Goal: Information Seeking & Learning: Learn about a topic

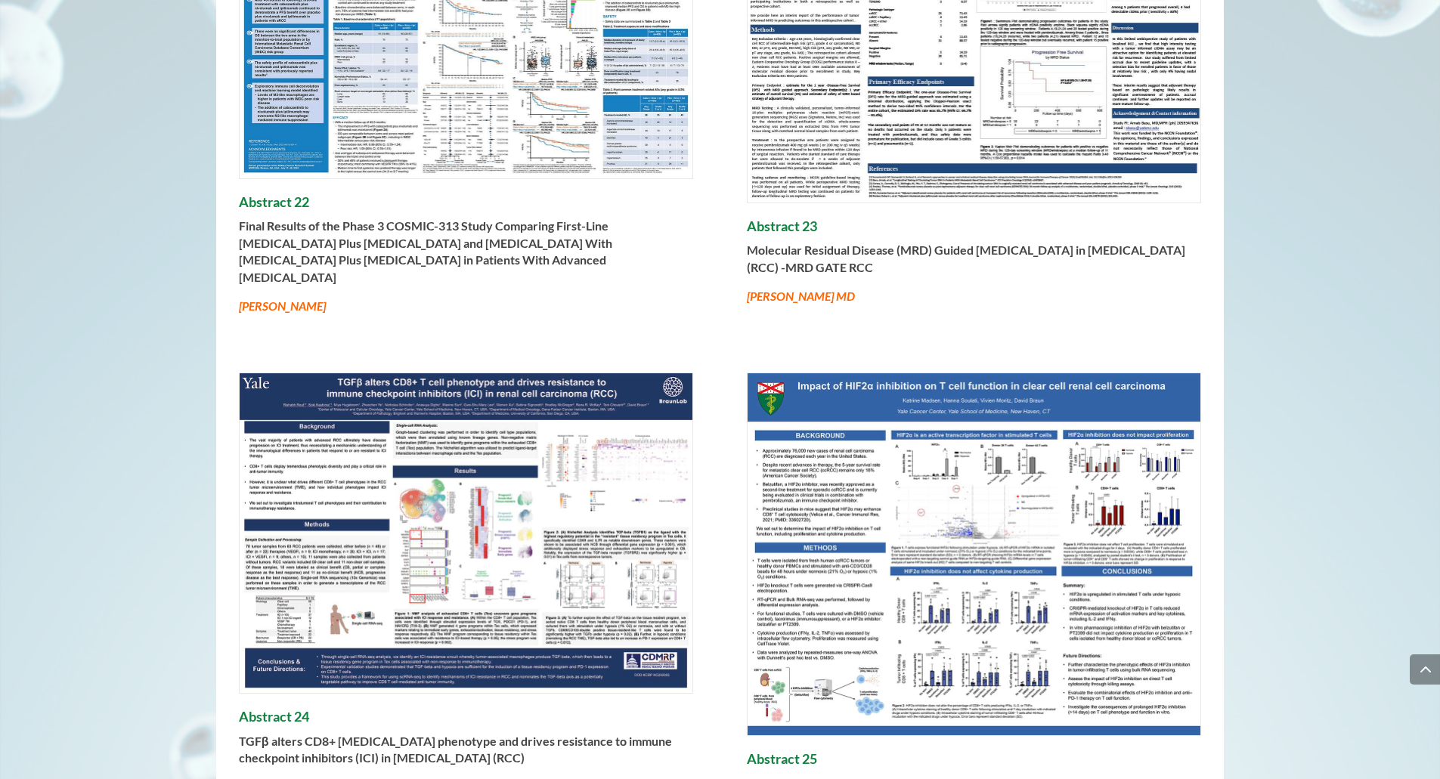
scroll to position [664, 0]
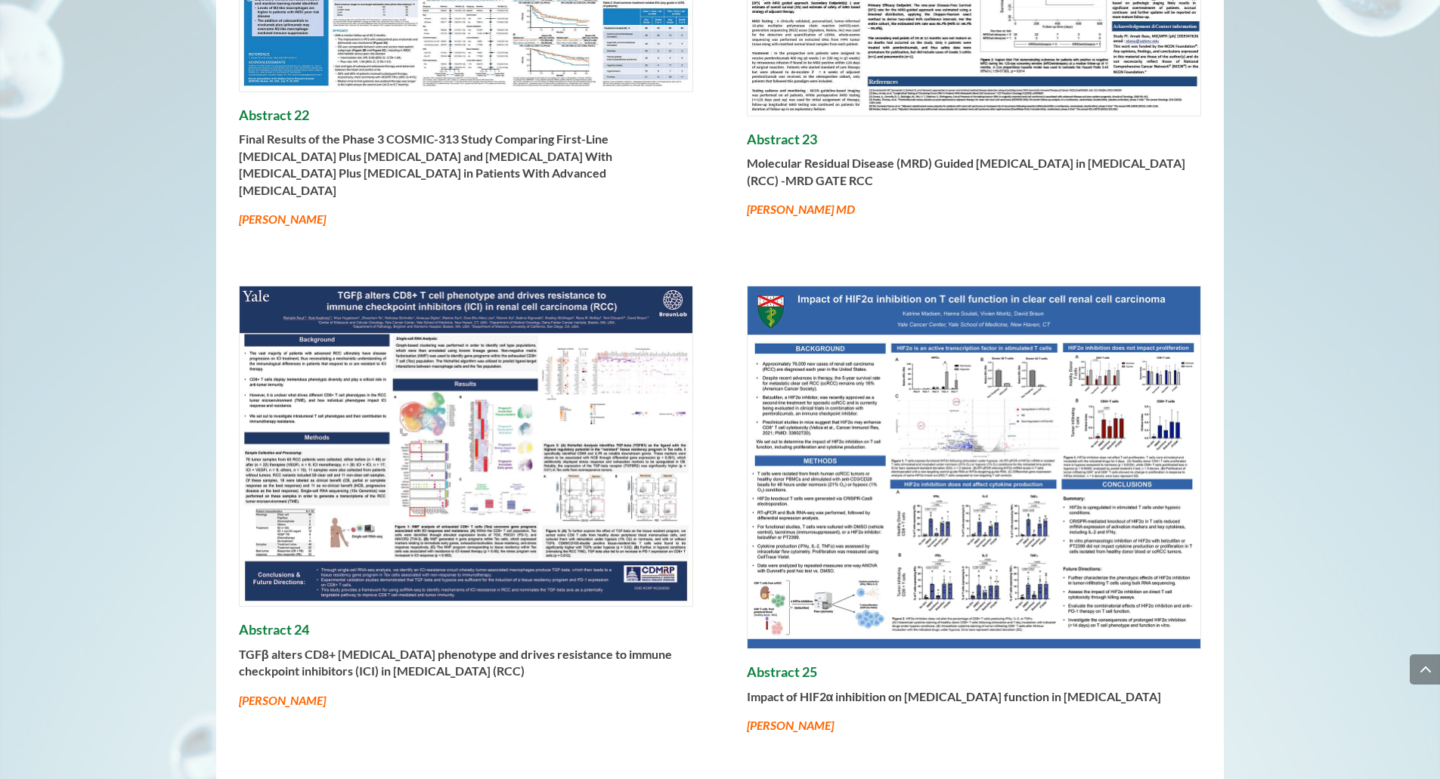
click at [535, 426] on img at bounding box center [466, 446] width 453 height 320
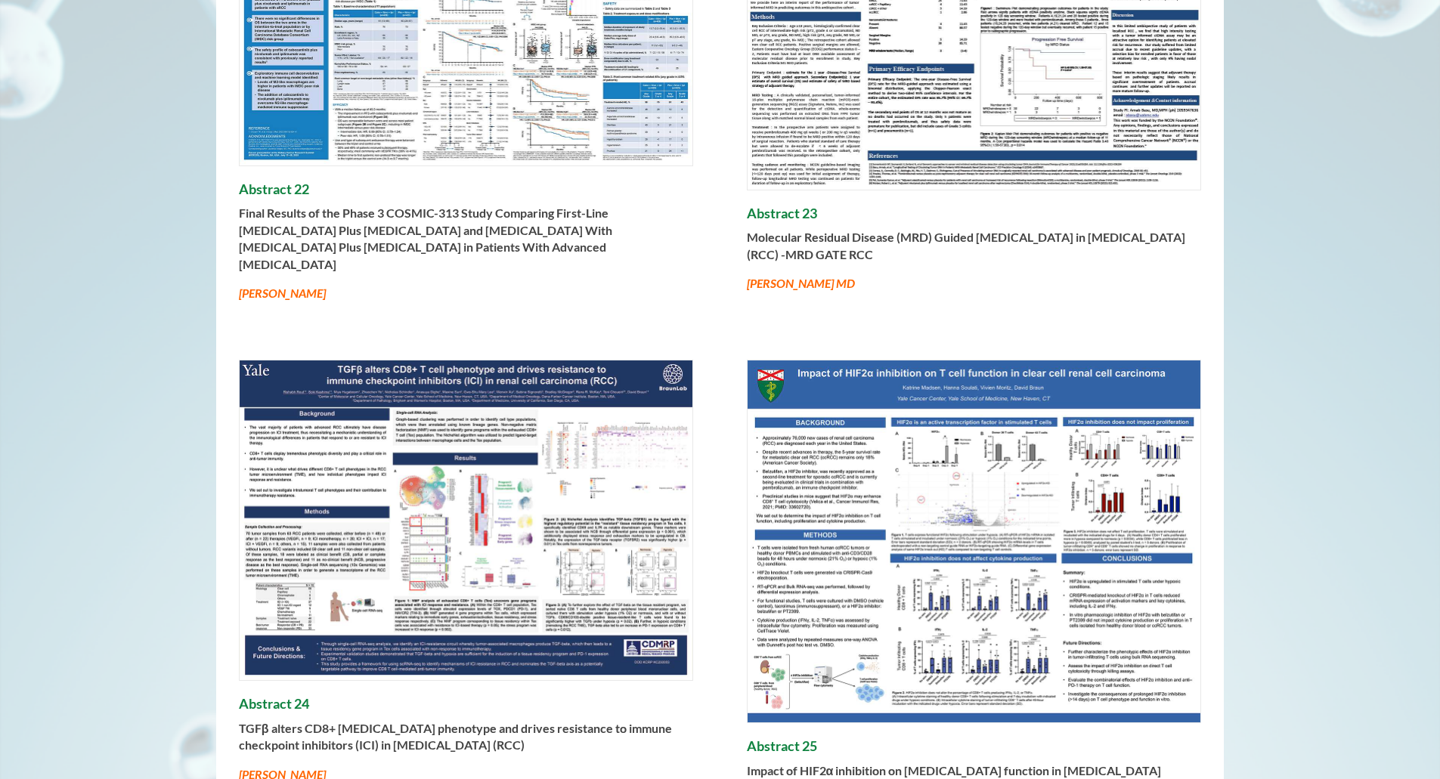
scroll to position [543, 0]
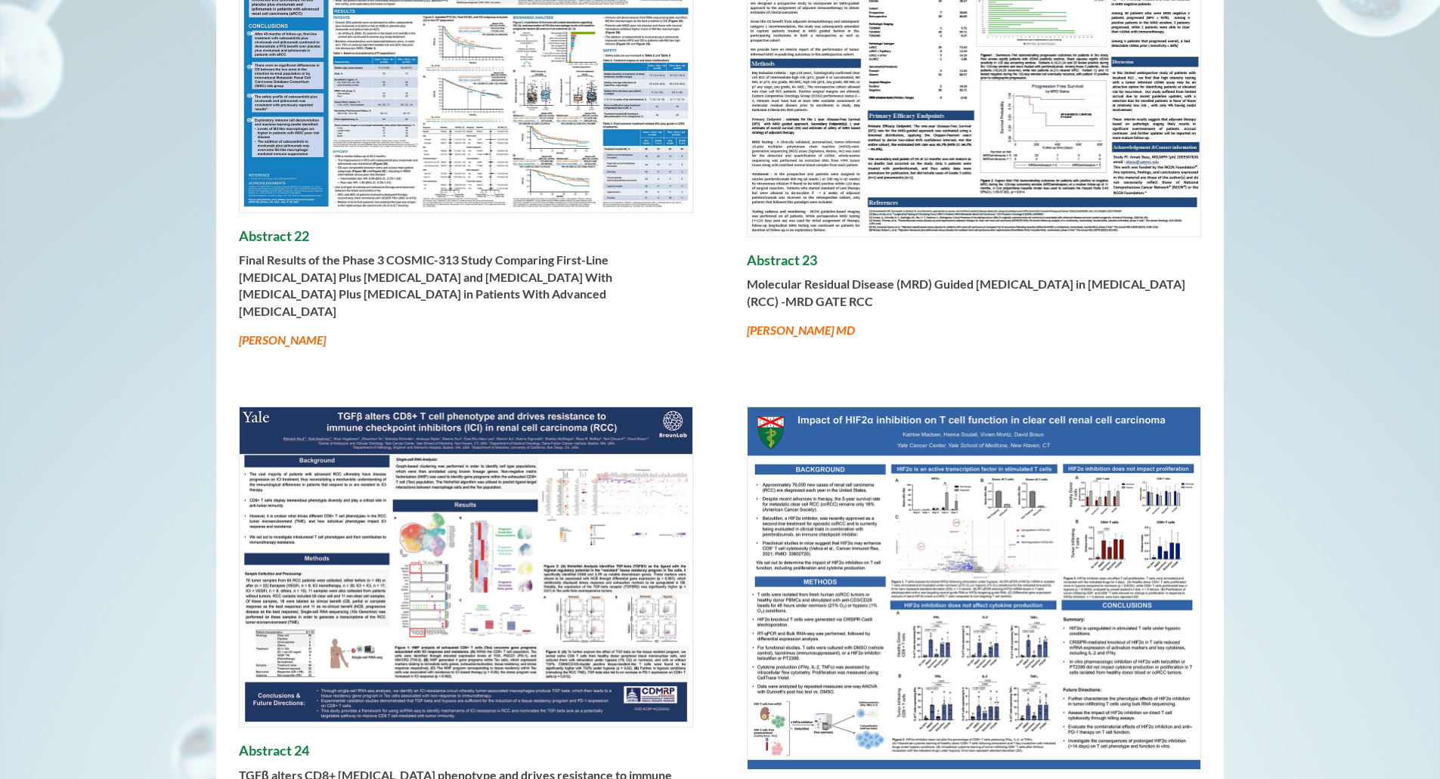
click at [874, 461] on img at bounding box center [973, 588] width 453 height 363
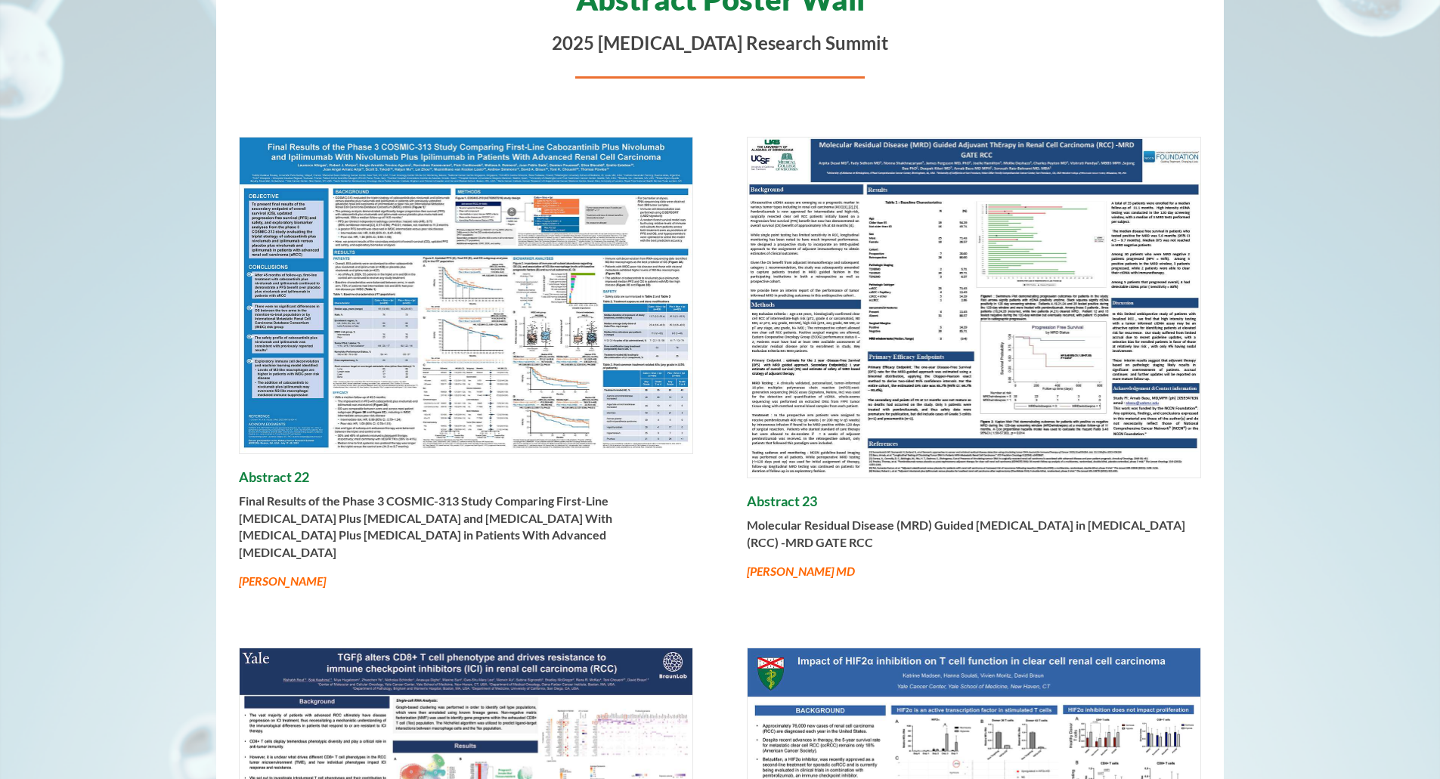
scroll to position [302, 0]
click at [564, 273] on img at bounding box center [466, 296] width 453 height 316
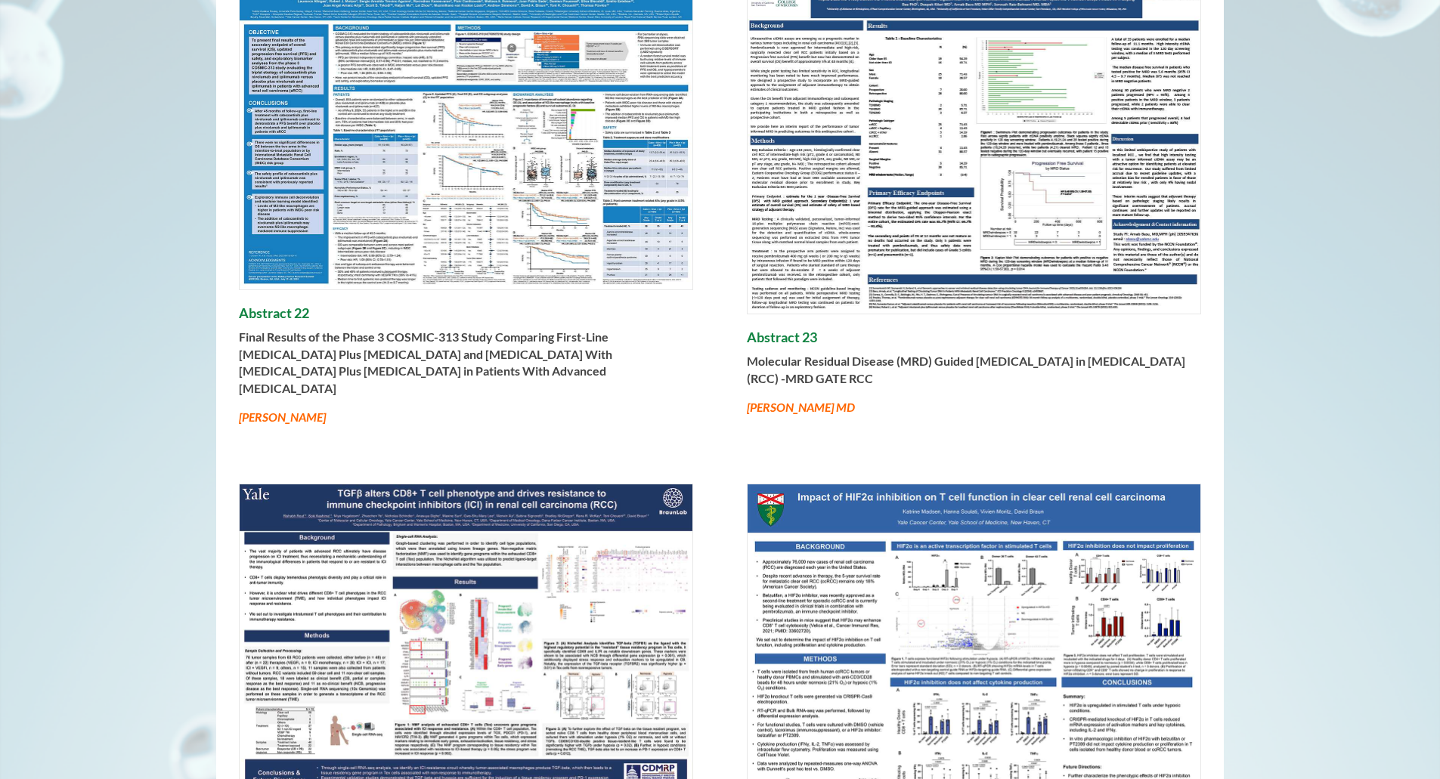
scroll to position [475, 0]
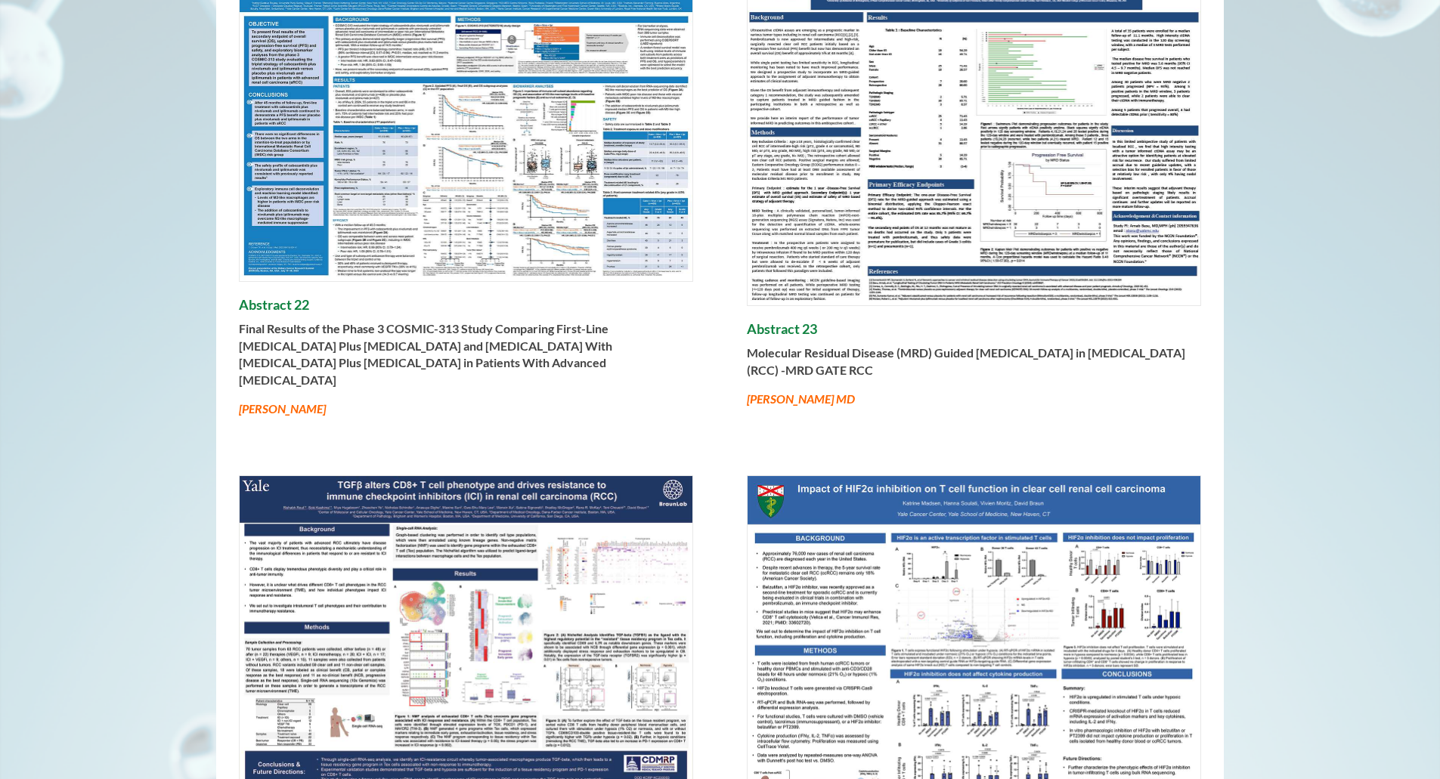
click at [456, 555] on img at bounding box center [466, 636] width 453 height 320
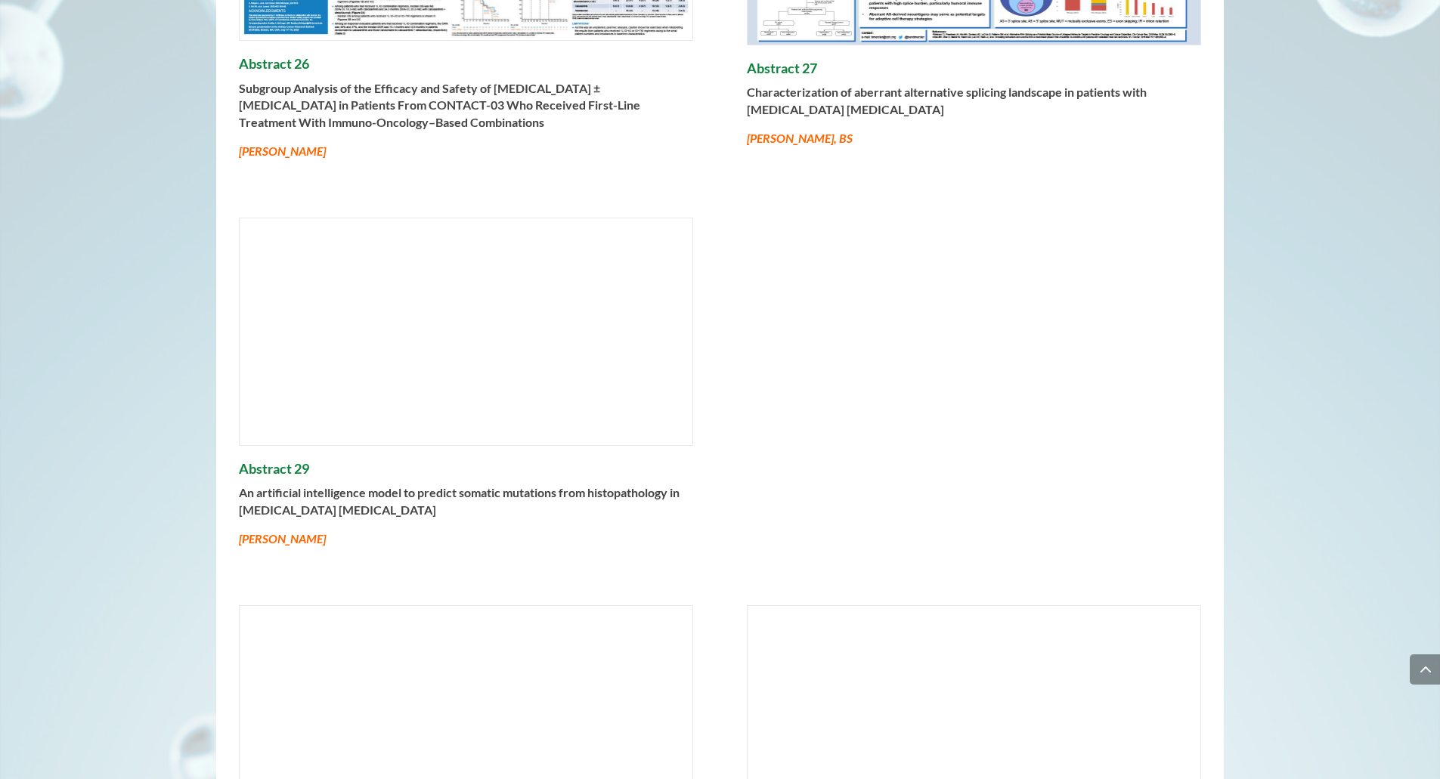
scroll to position [1744, 0]
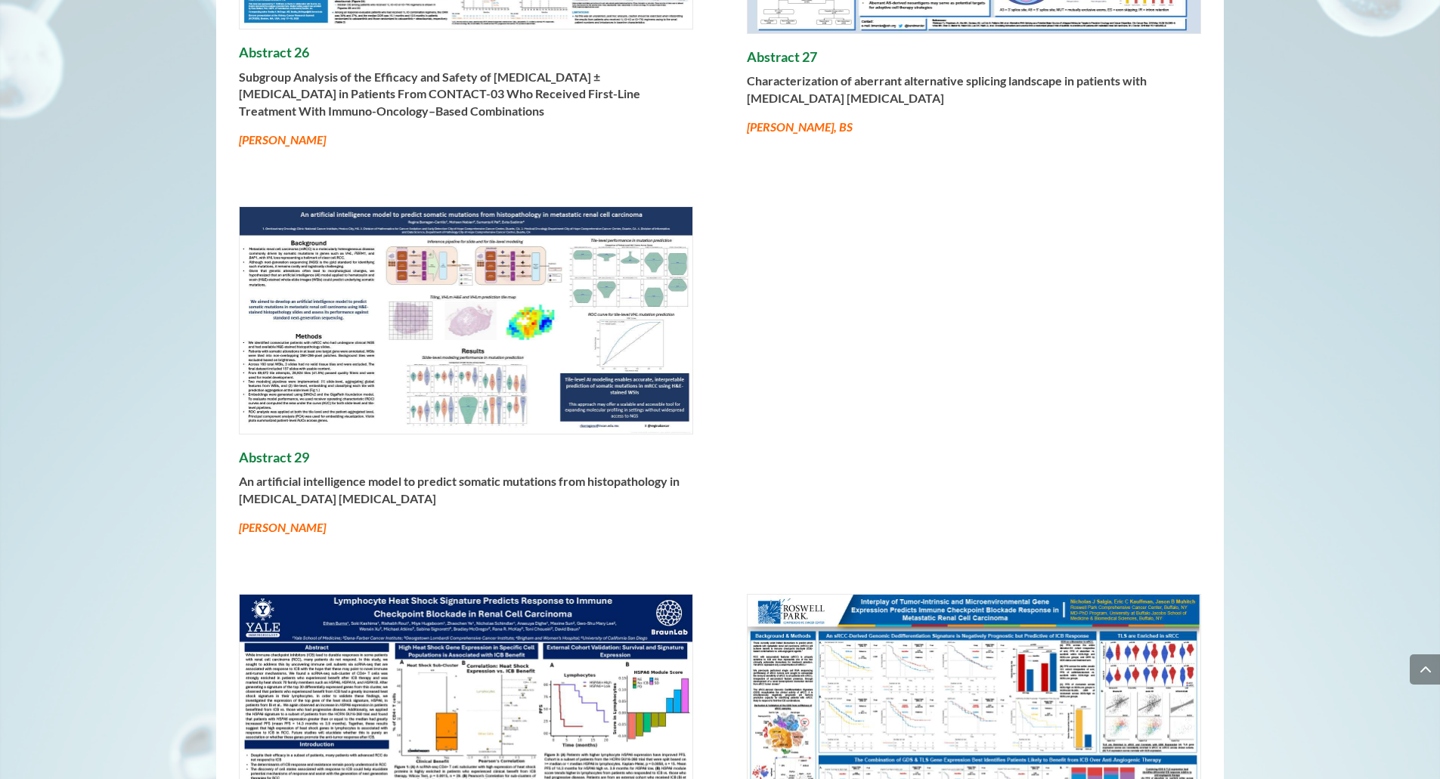
click at [546, 638] on img at bounding box center [466, 755] width 453 height 320
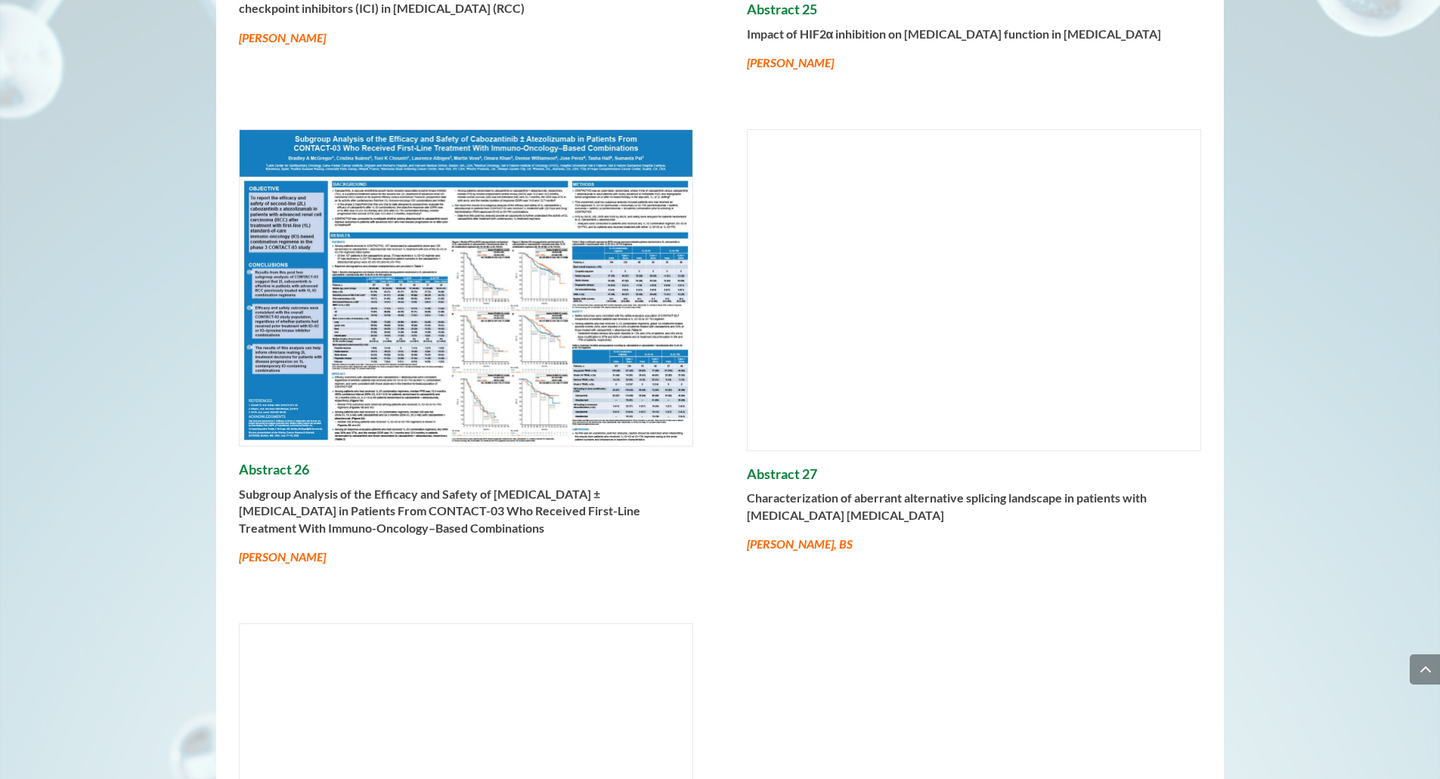
scroll to position [1321, 0]
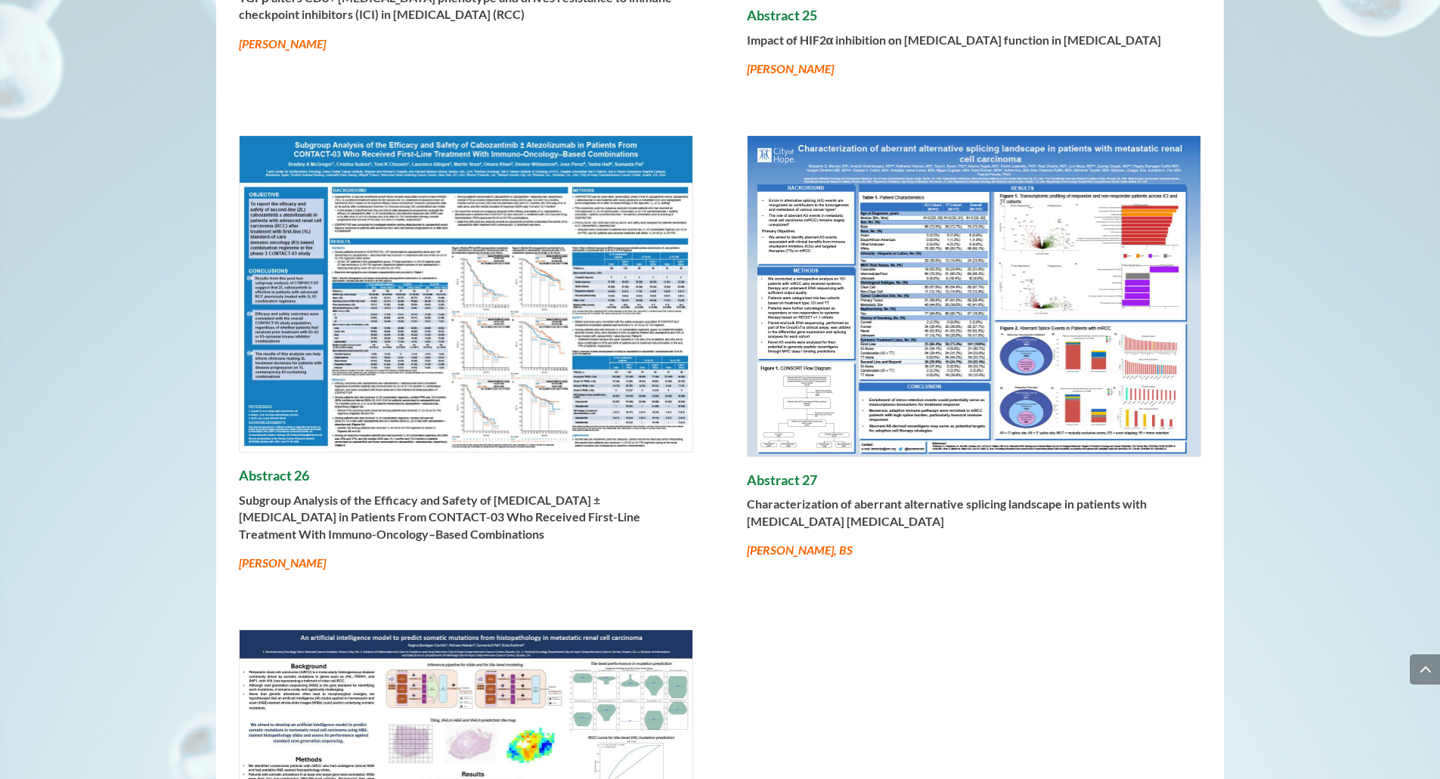
click at [975, 321] on img at bounding box center [973, 296] width 453 height 320
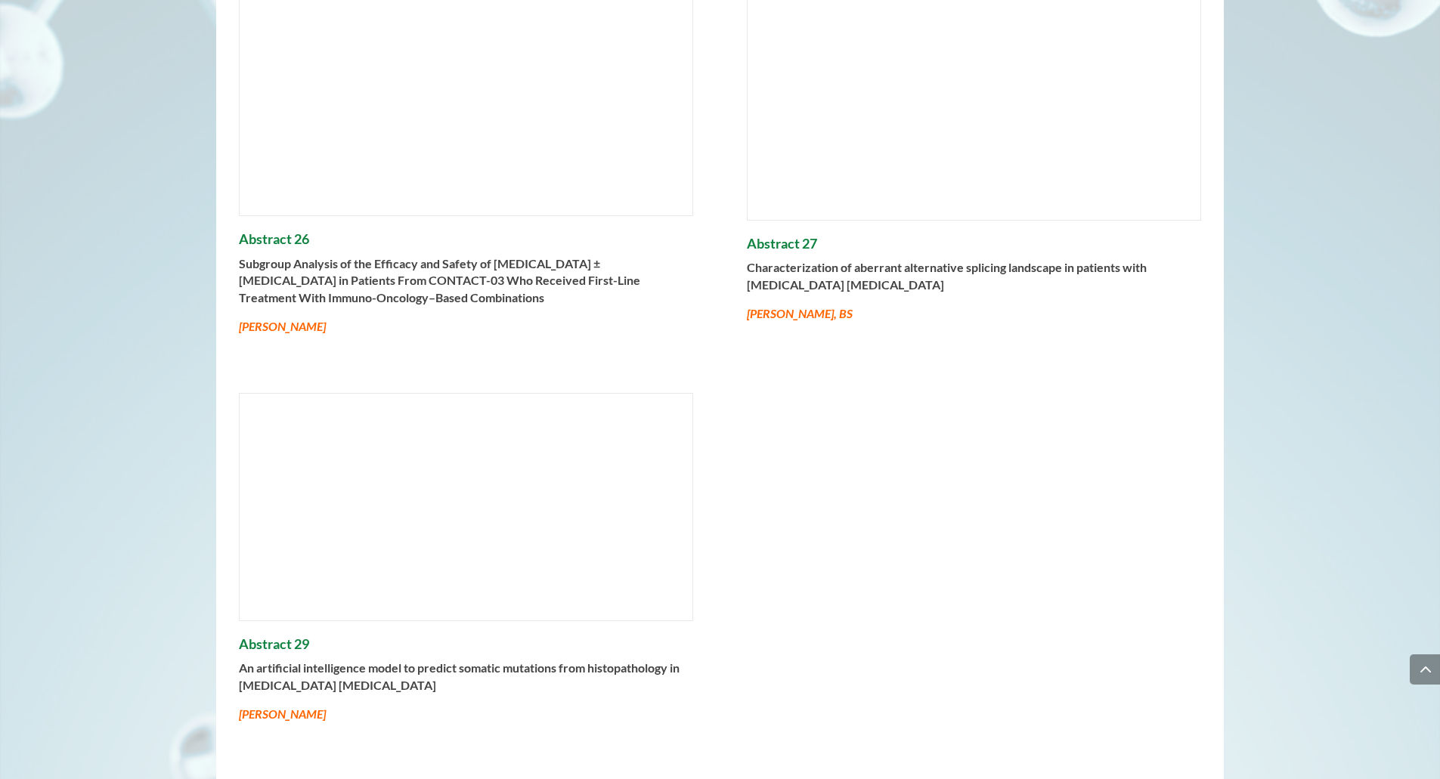
scroll to position [1563, 0]
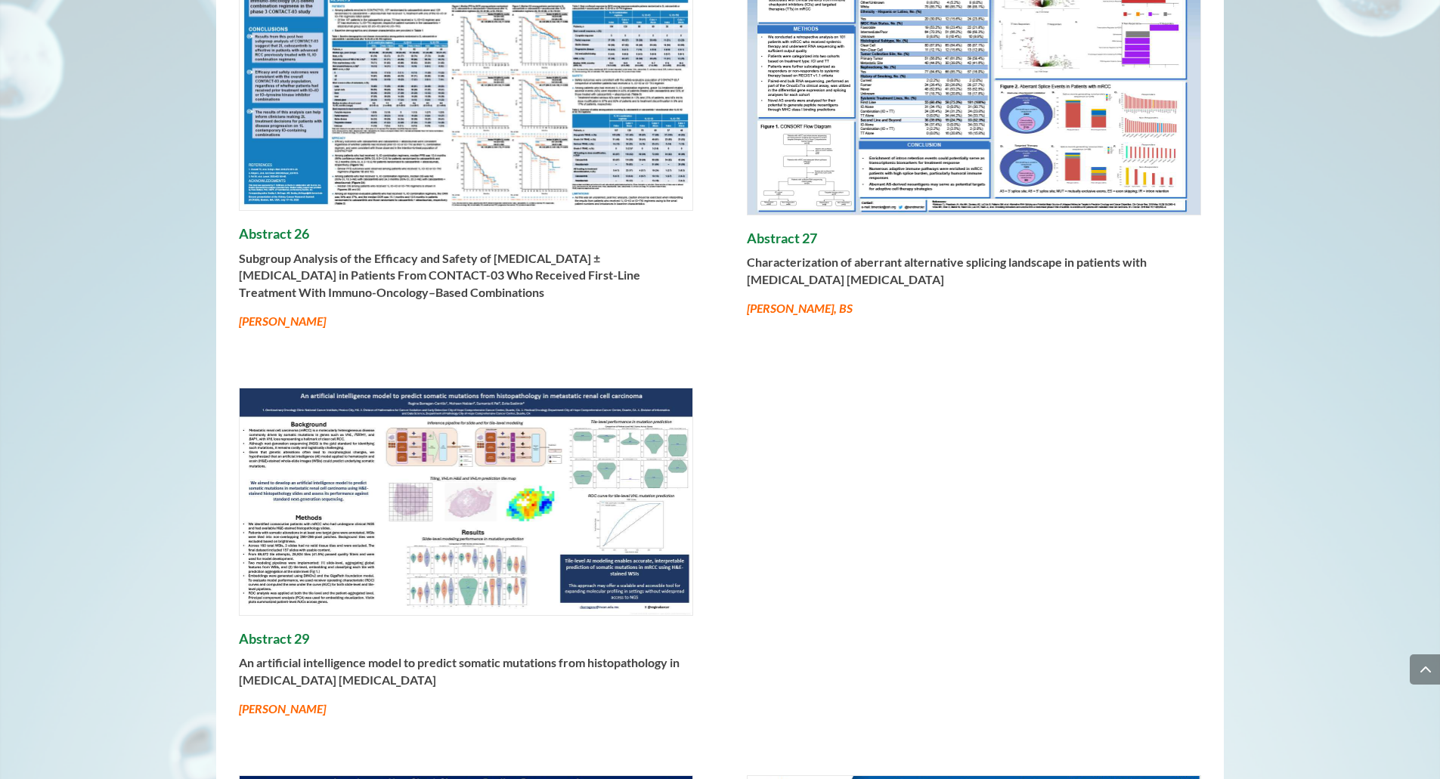
click at [450, 499] on img at bounding box center [466, 501] width 453 height 227
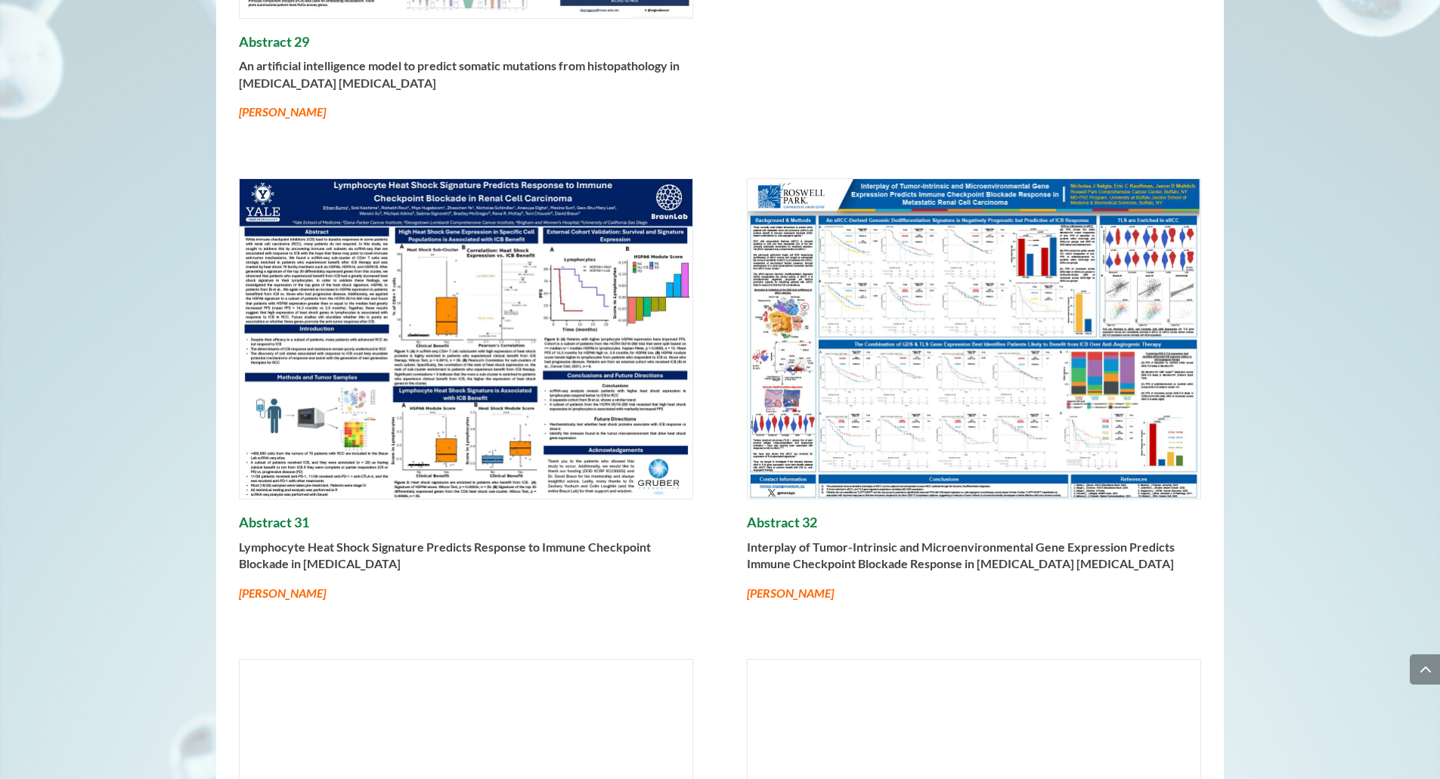
scroll to position [2176, 0]
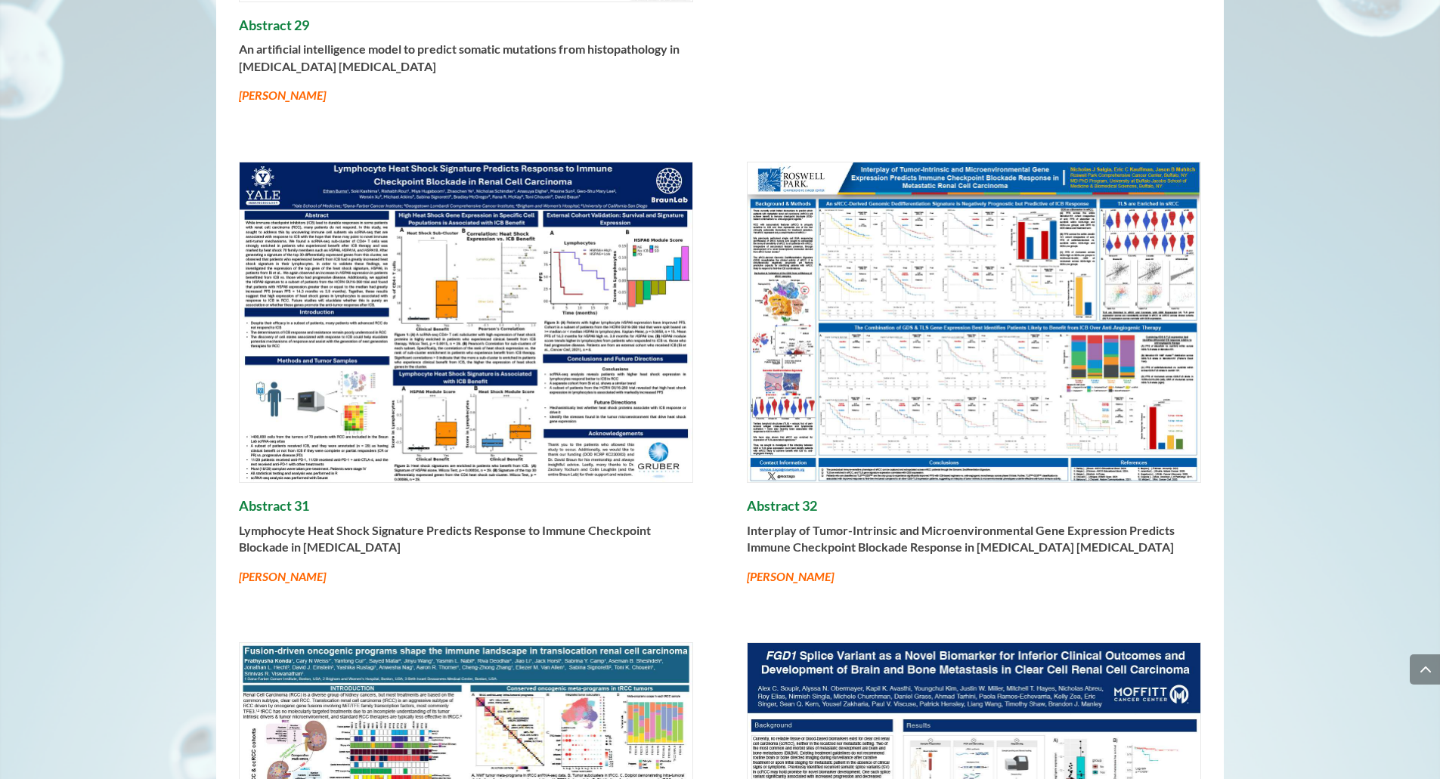
click at [979, 412] on img at bounding box center [973, 322] width 453 height 320
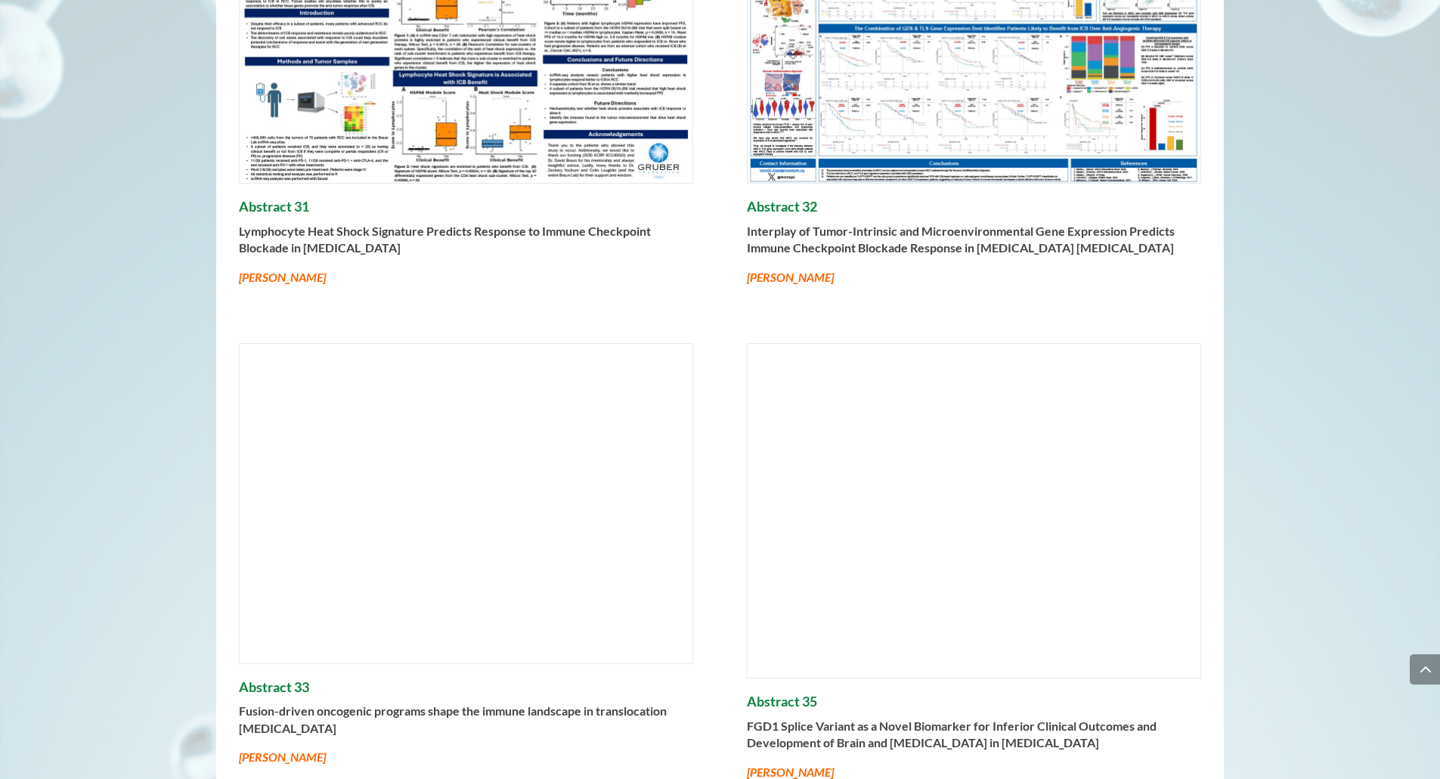
scroll to position [2479, 0]
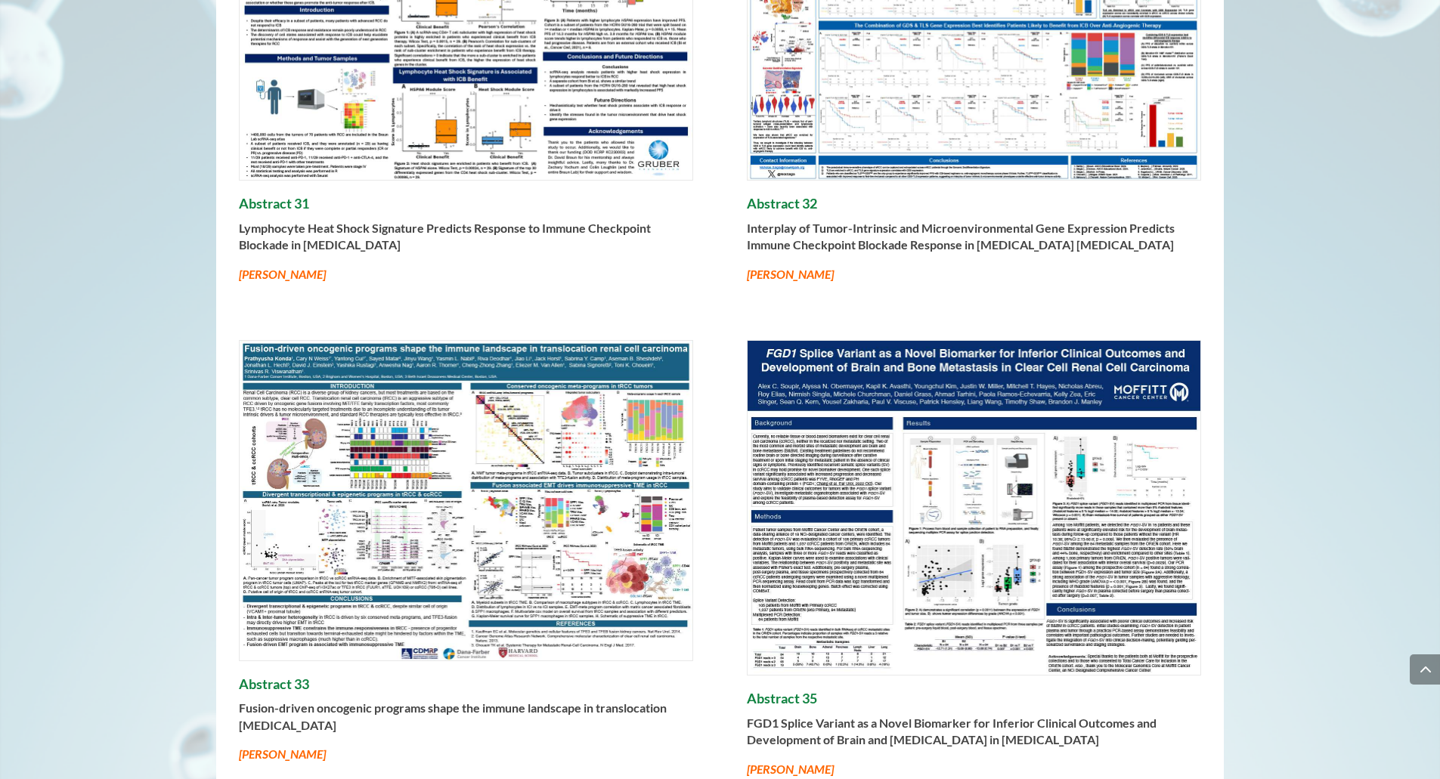
click at [570, 491] on img at bounding box center [466, 500] width 453 height 319
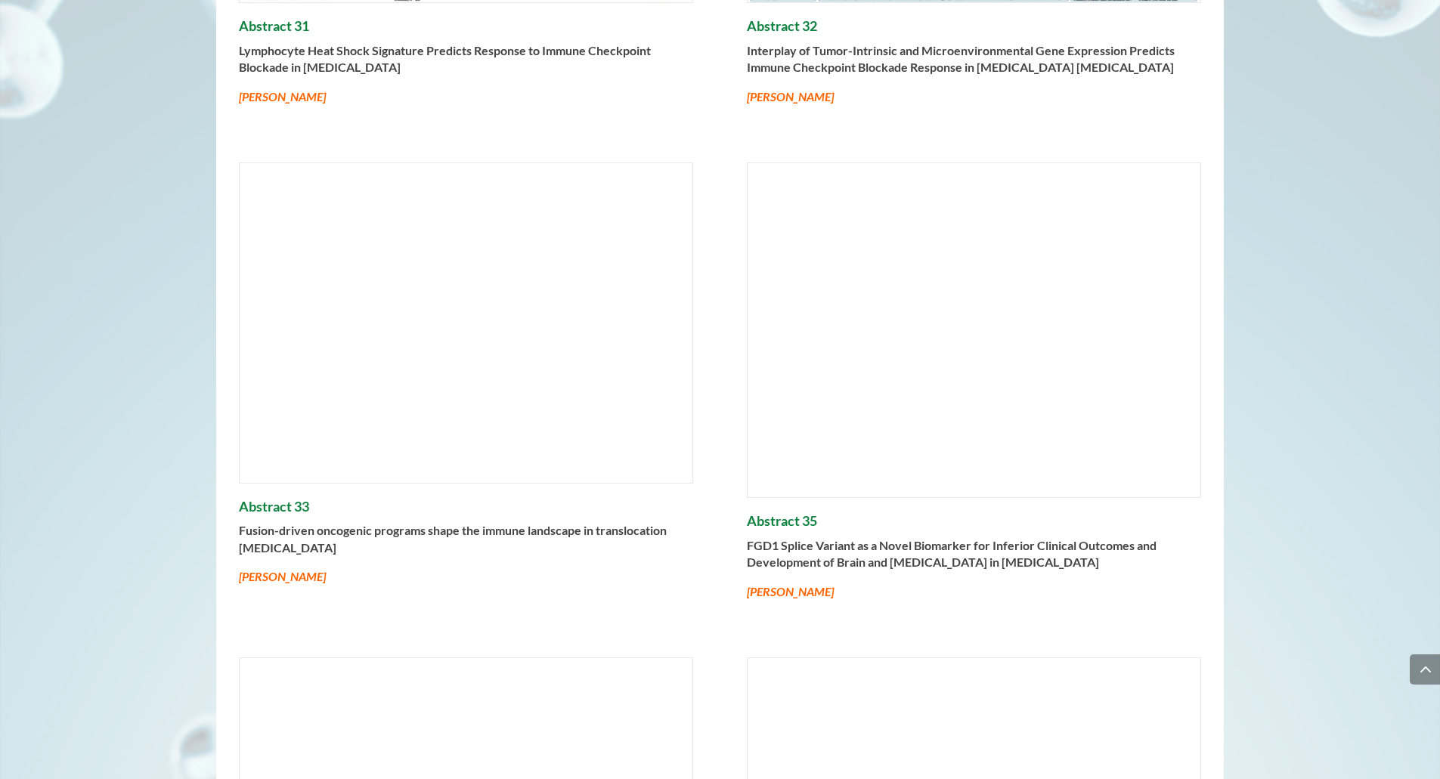
scroll to position [2660, 0]
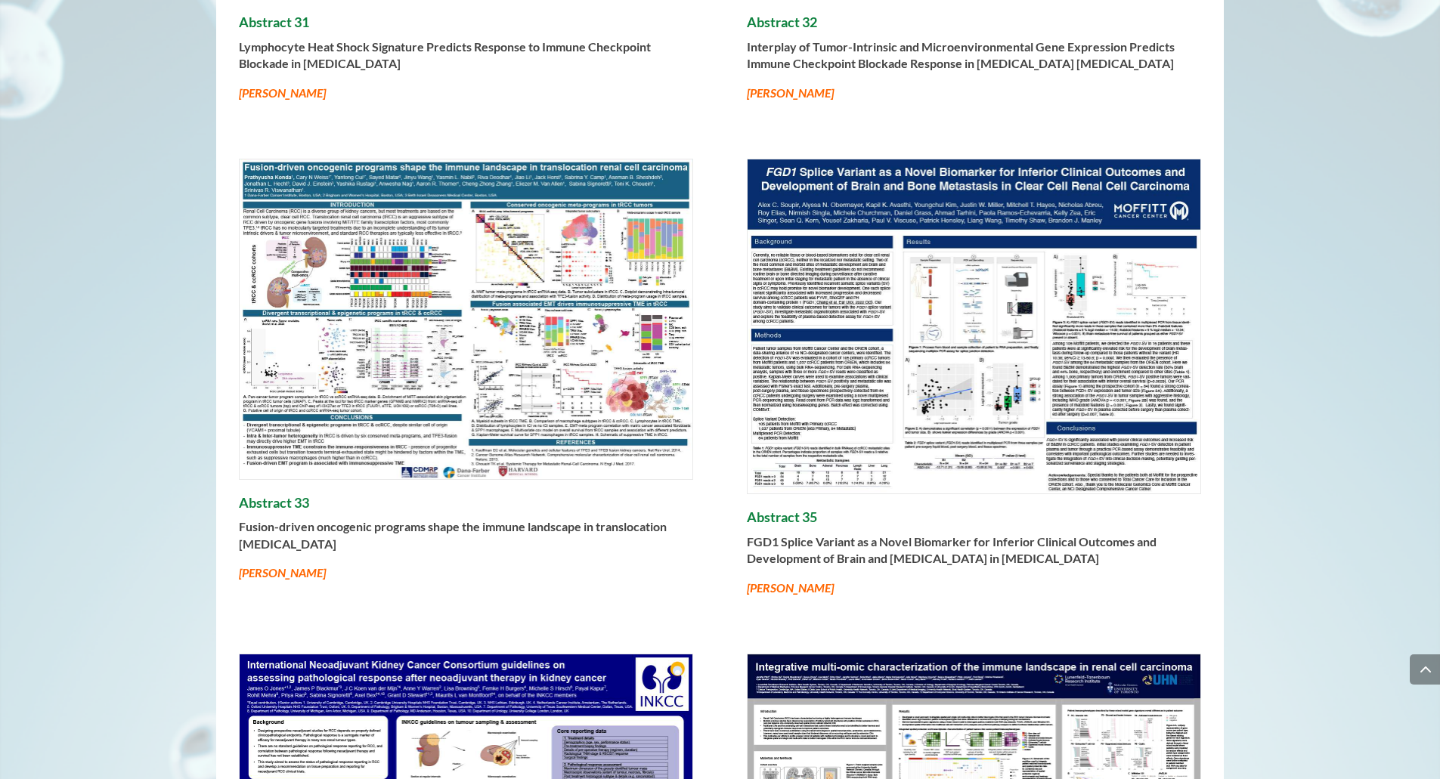
click at [1032, 330] on img at bounding box center [973, 326] width 453 height 334
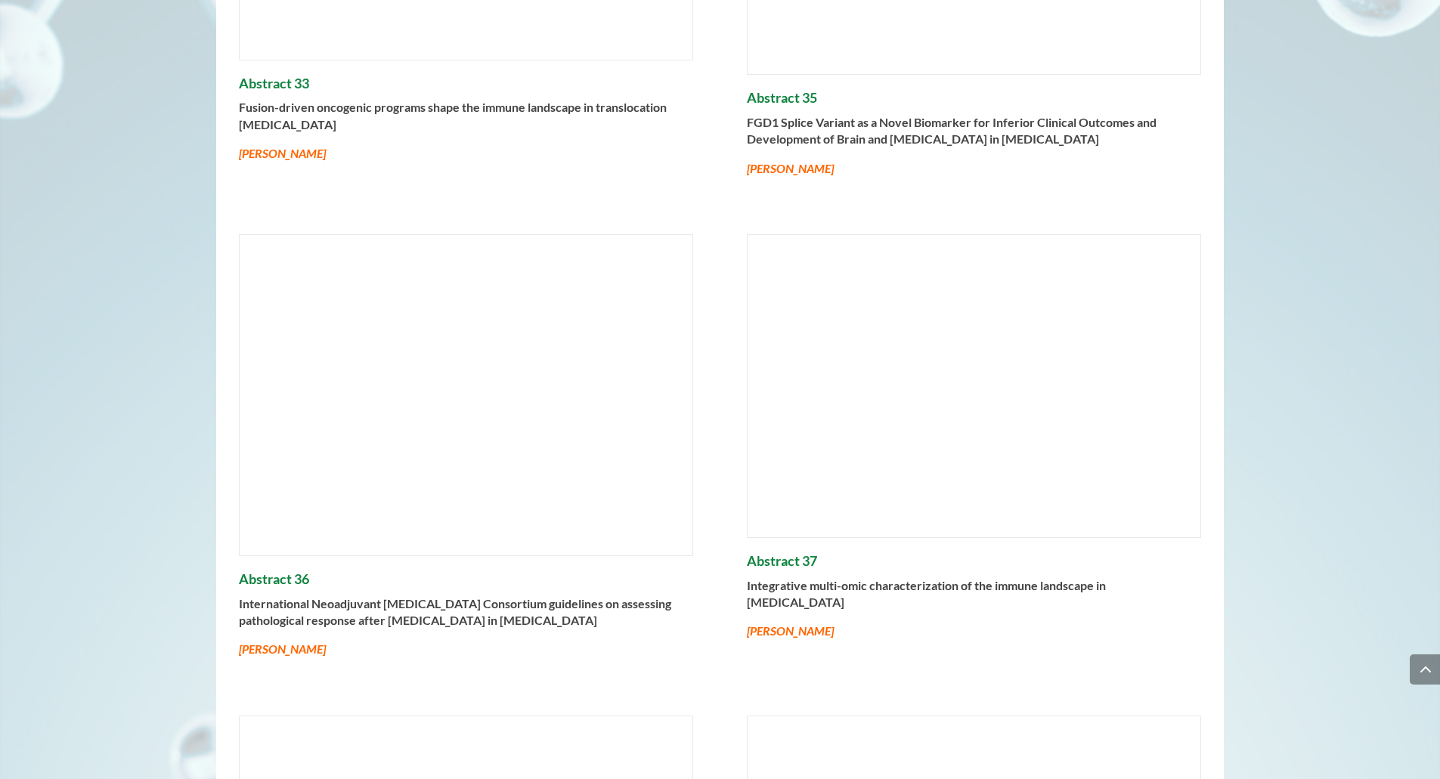
scroll to position [3083, 0]
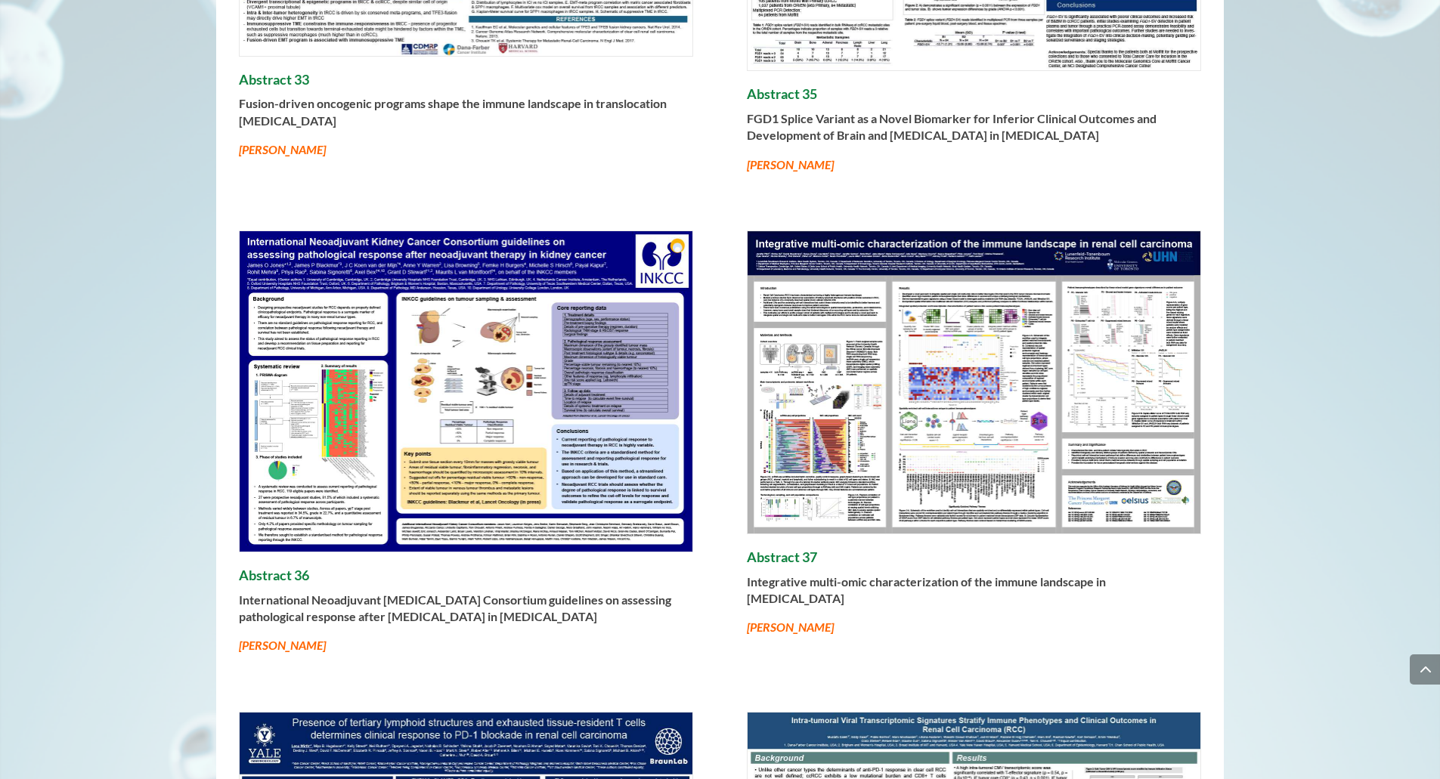
click at [477, 399] on img at bounding box center [466, 391] width 453 height 320
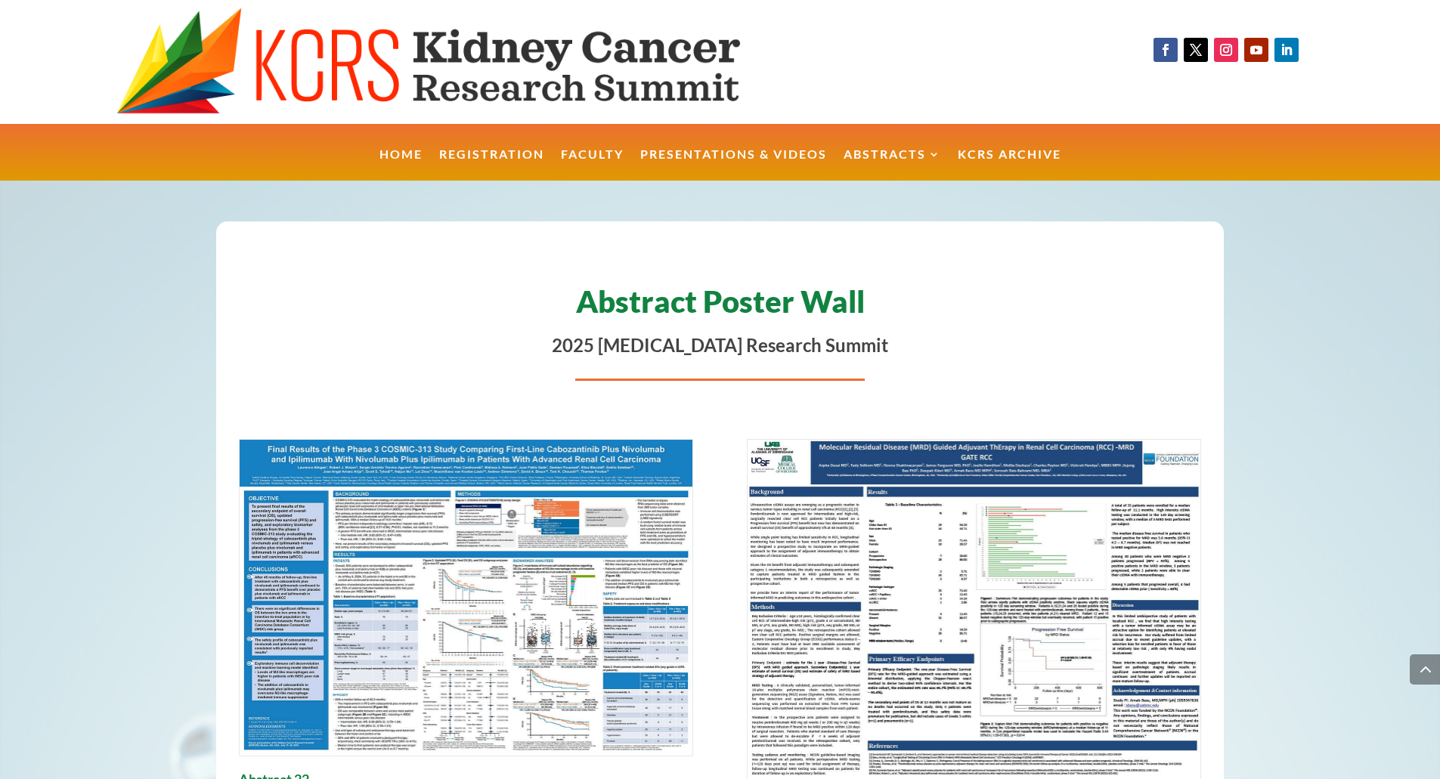
scroll to position [3083, 0]
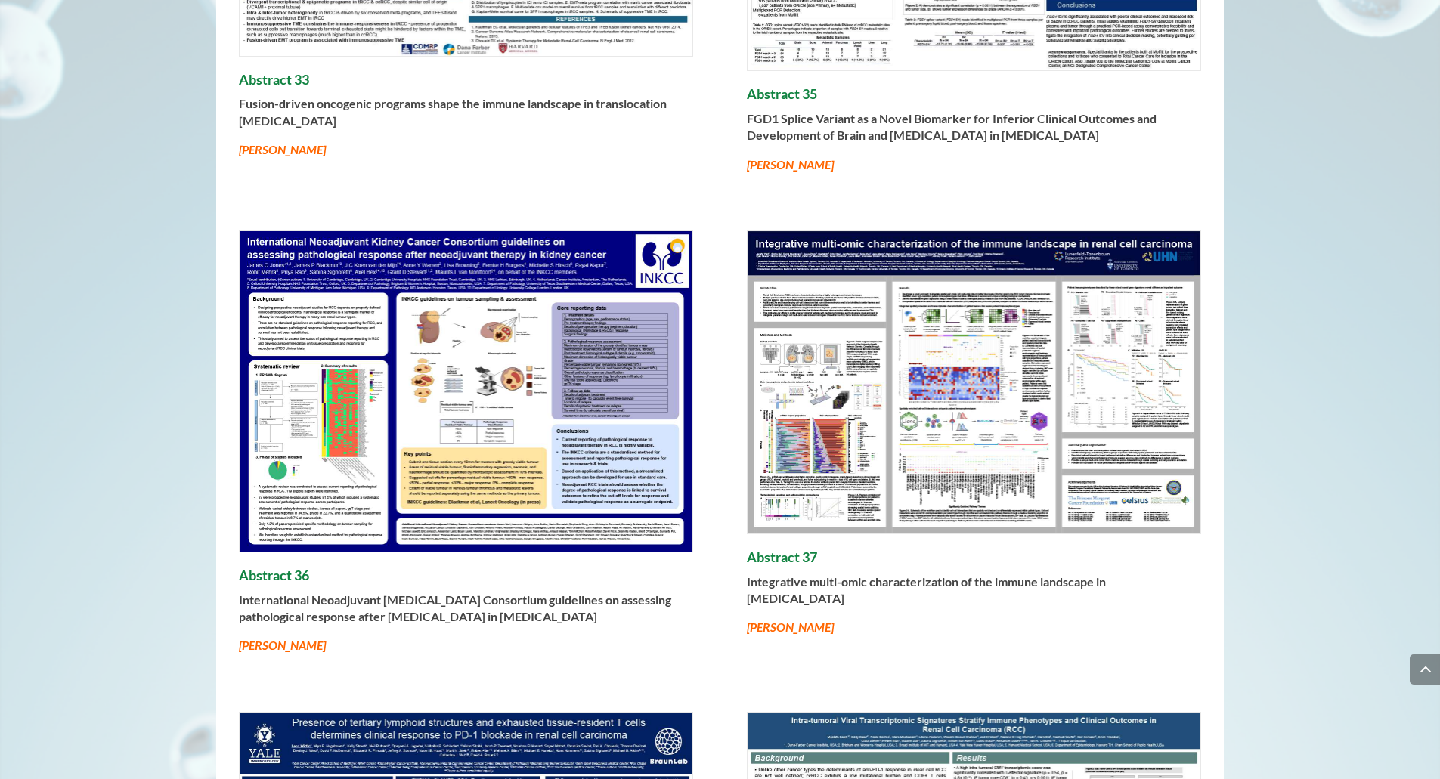
click at [834, 412] on img at bounding box center [973, 382] width 453 height 302
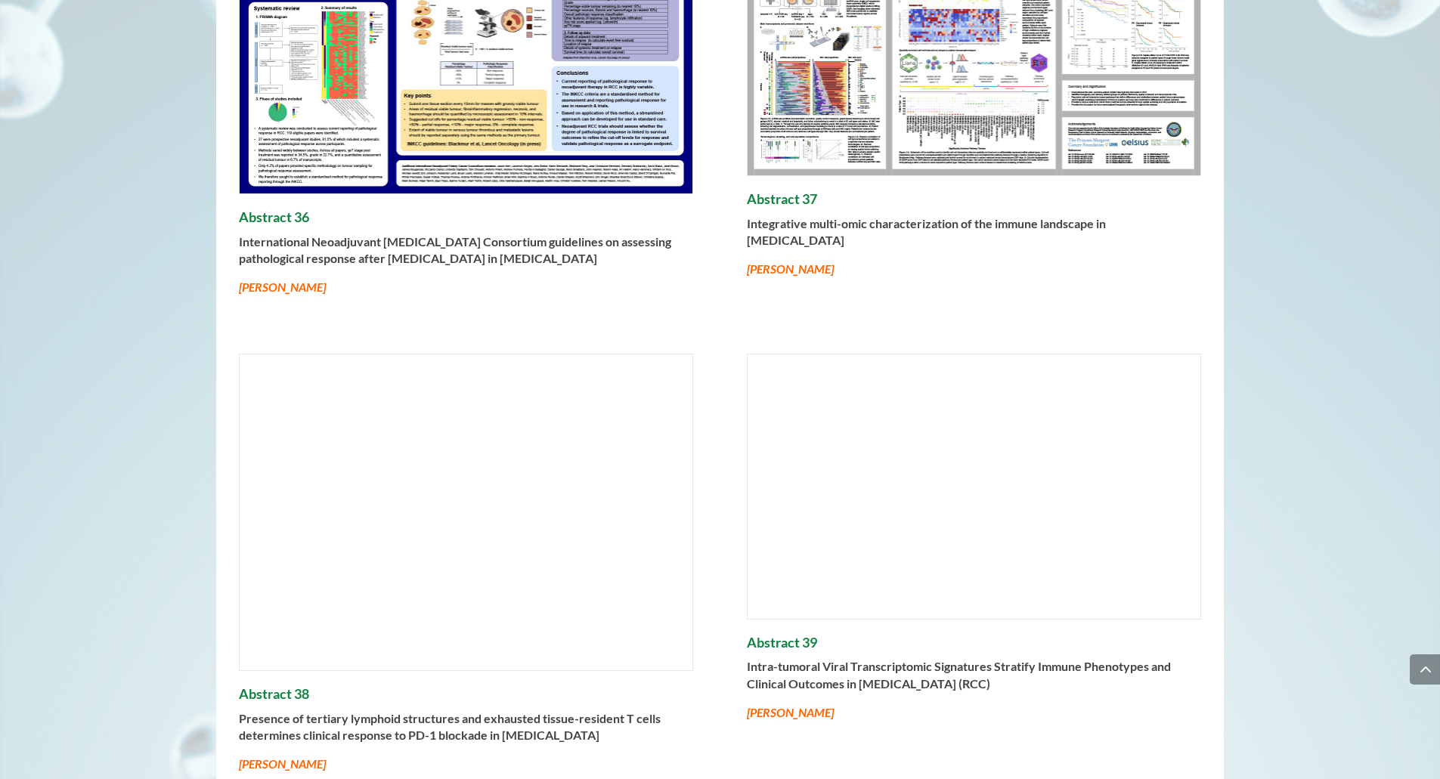
scroll to position [3446, 0]
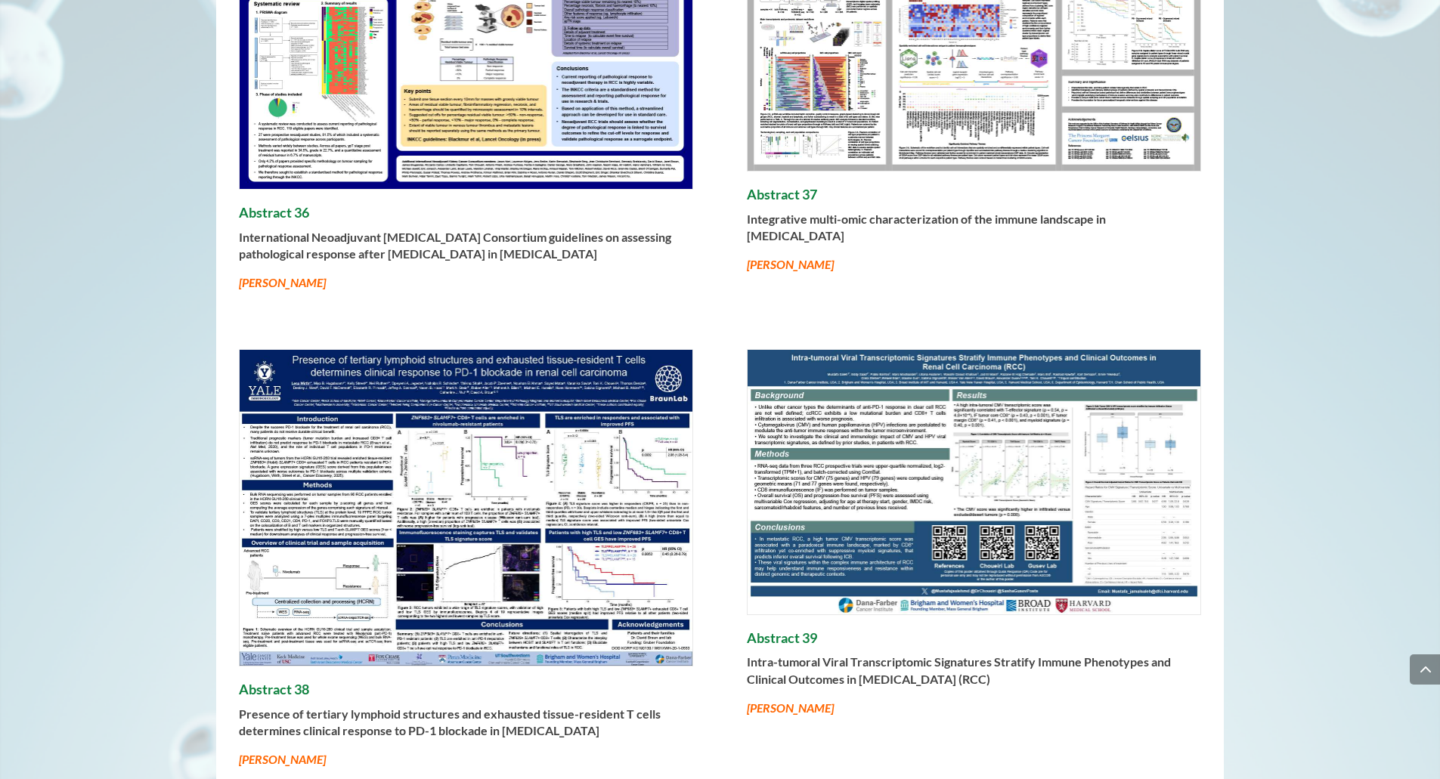
click at [472, 429] on img at bounding box center [466, 508] width 453 height 316
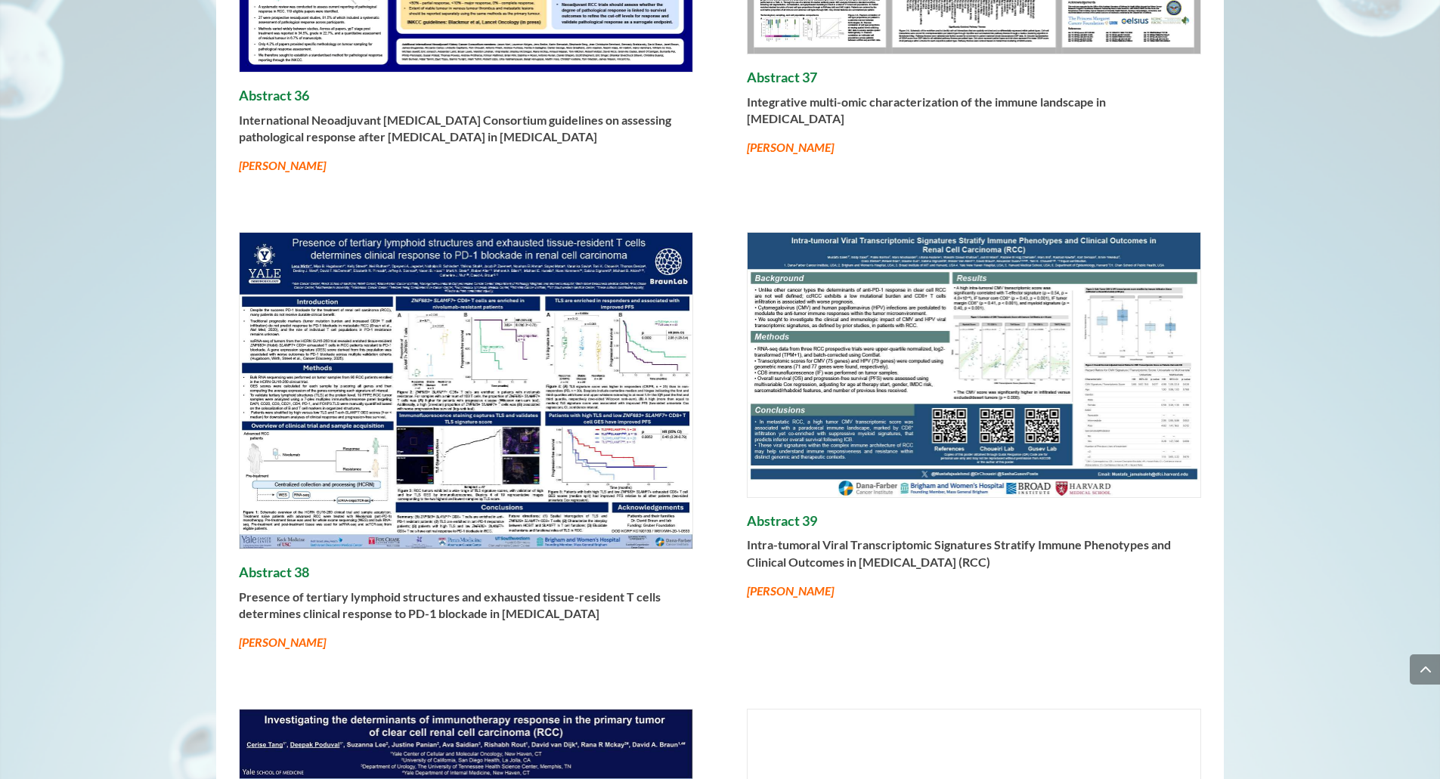
scroll to position [3567, 0]
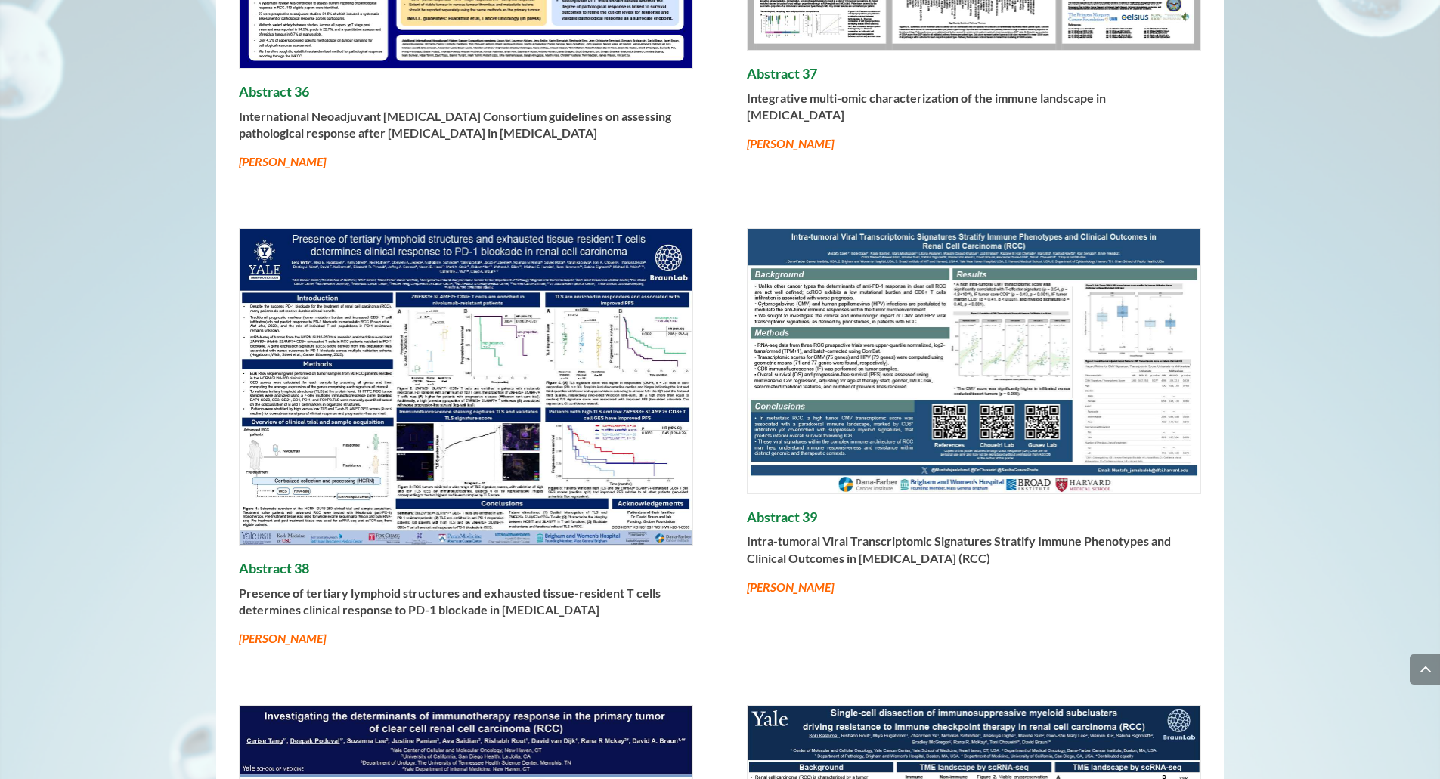
click at [976, 364] on img at bounding box center [973, 361] width 453 height 264
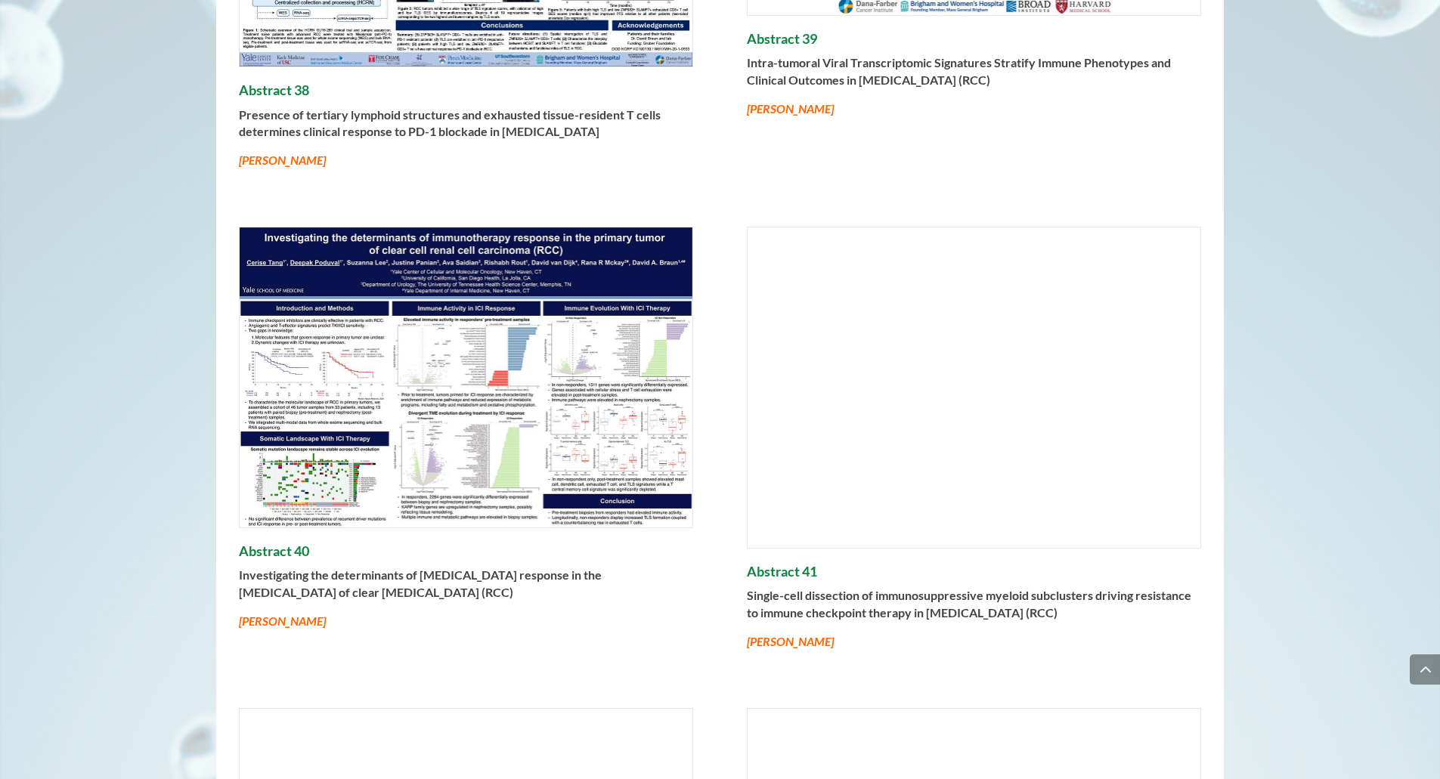
scroll to position [4050, 0]
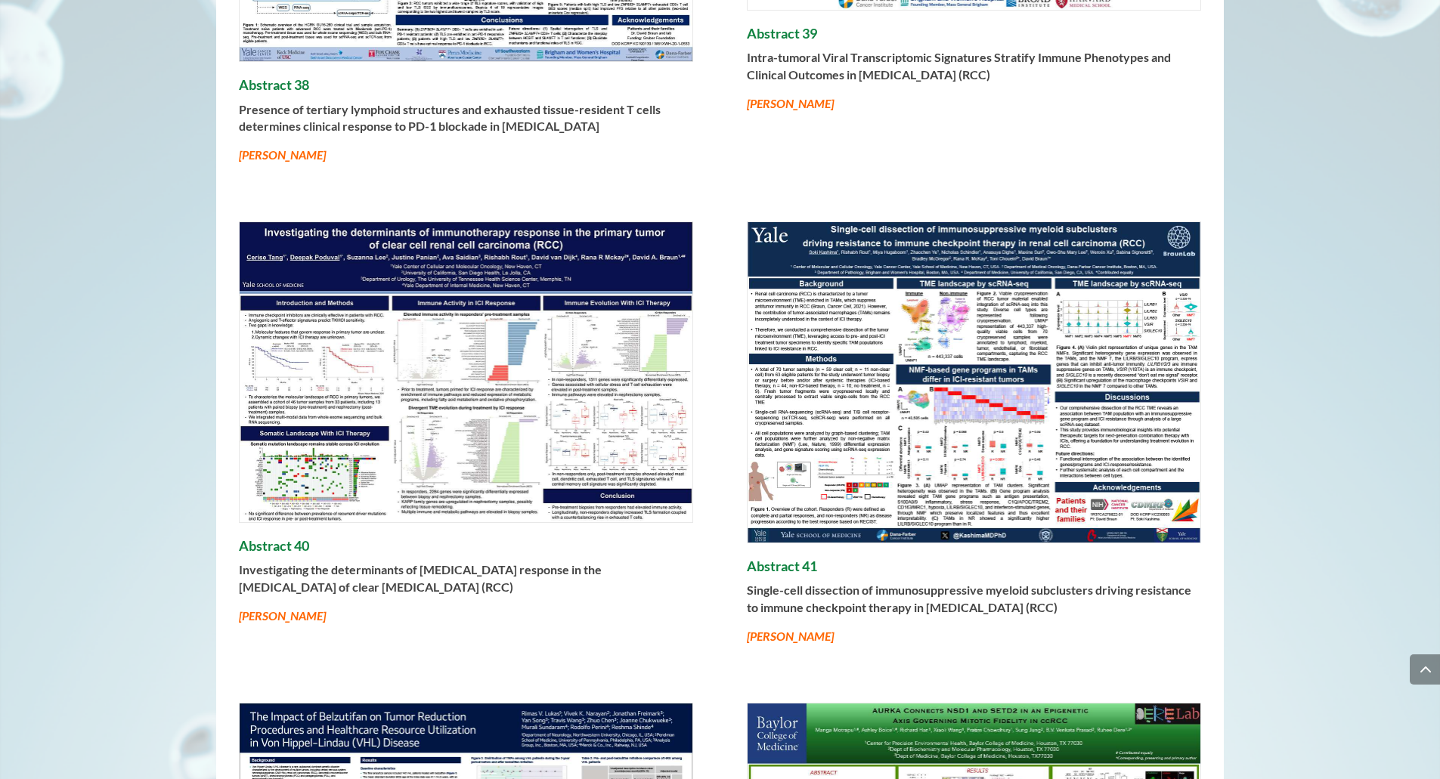
click at [485, 444] on img at bounding box center [466, 372] width 453 height 300
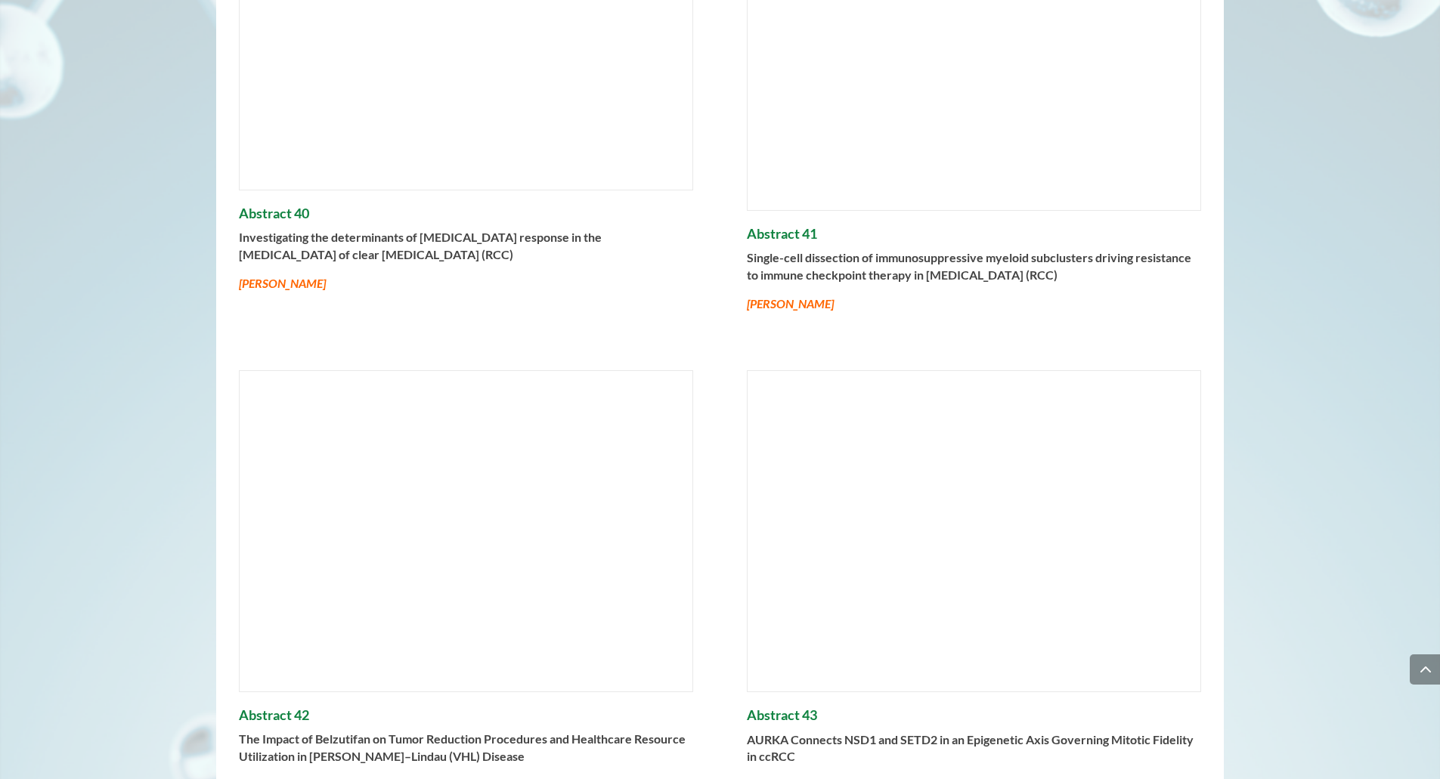
scroll to position [4413, 0]
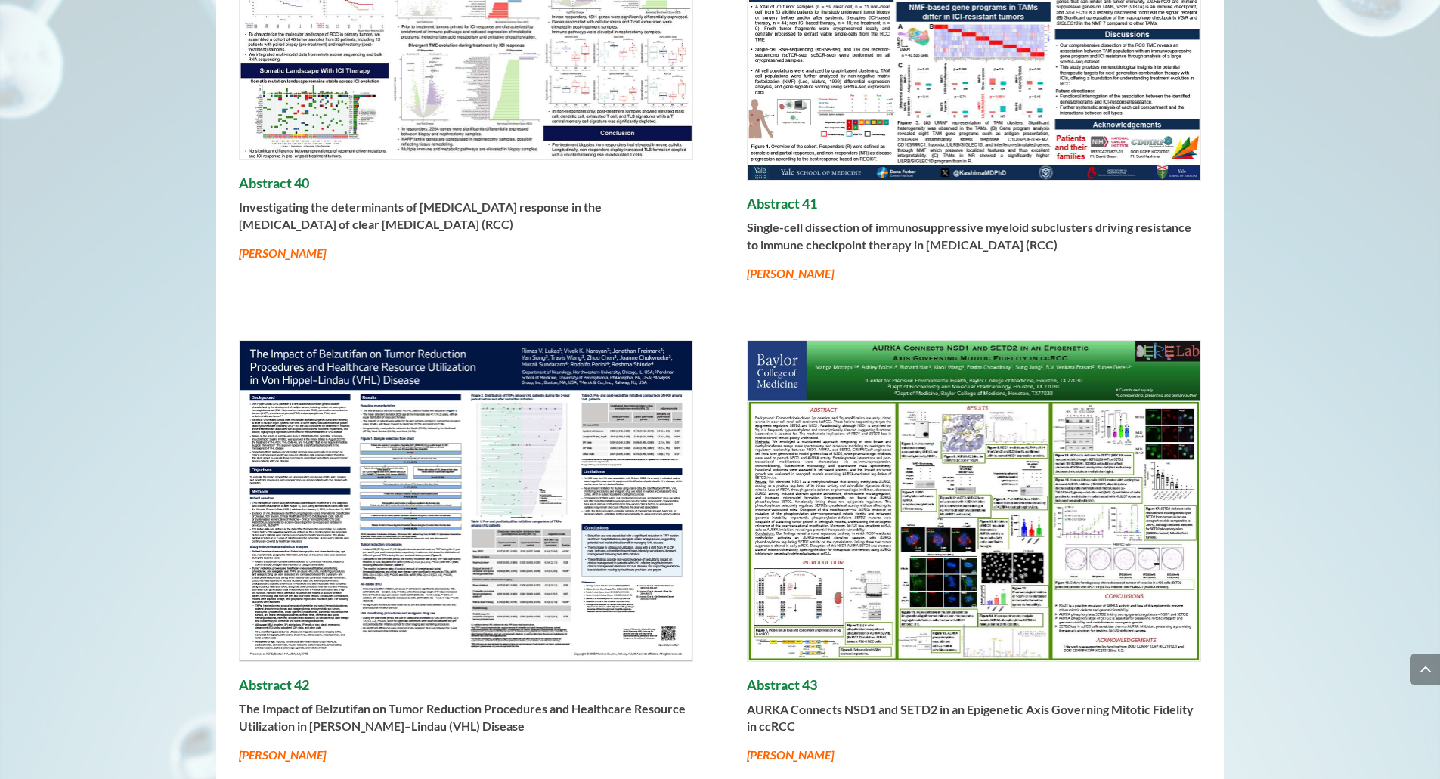
click at [529, 523] on img at bounding box center [466, 501] width 453 height 320
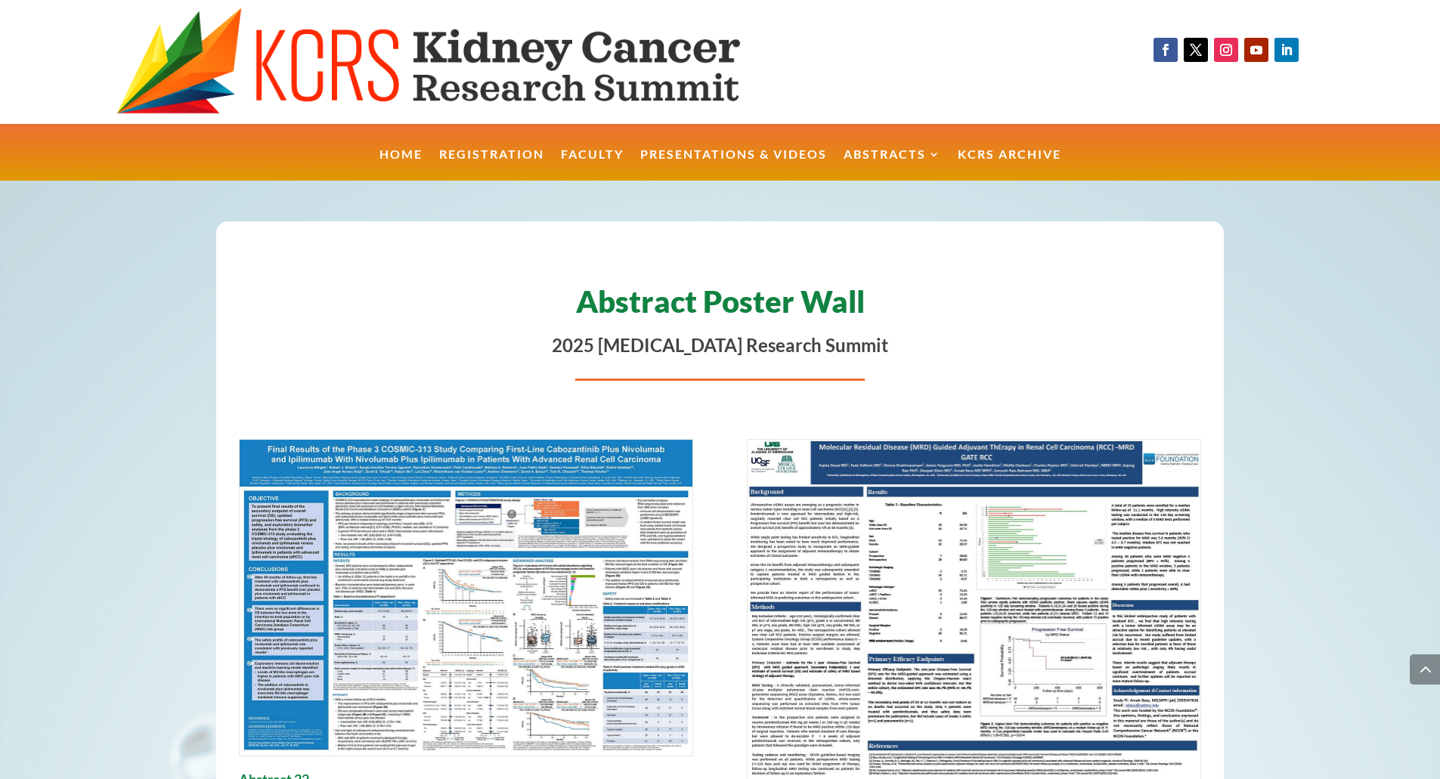
scroll to position [4413, 0]
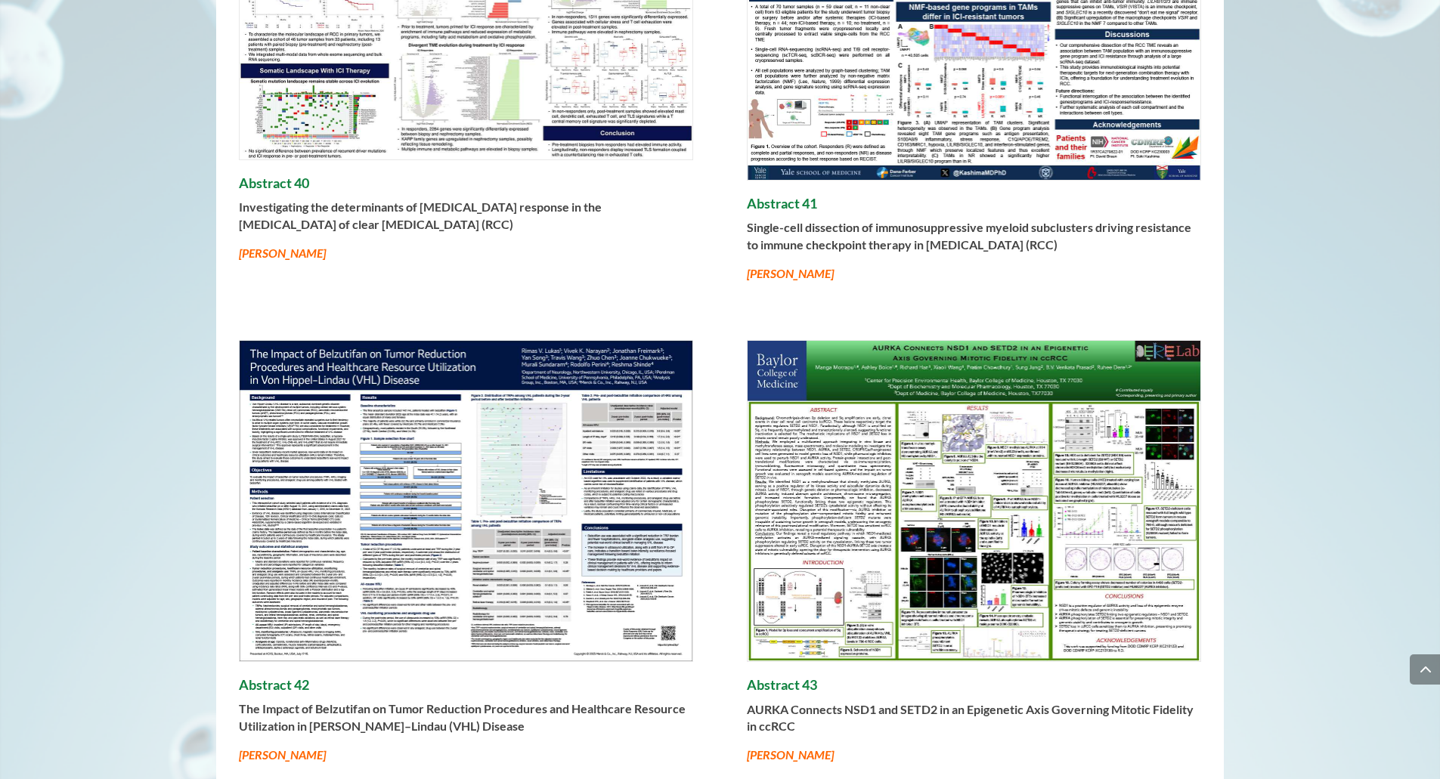
click at [1056, 504] on img at bounding box center [973, 501] width 453 height 320
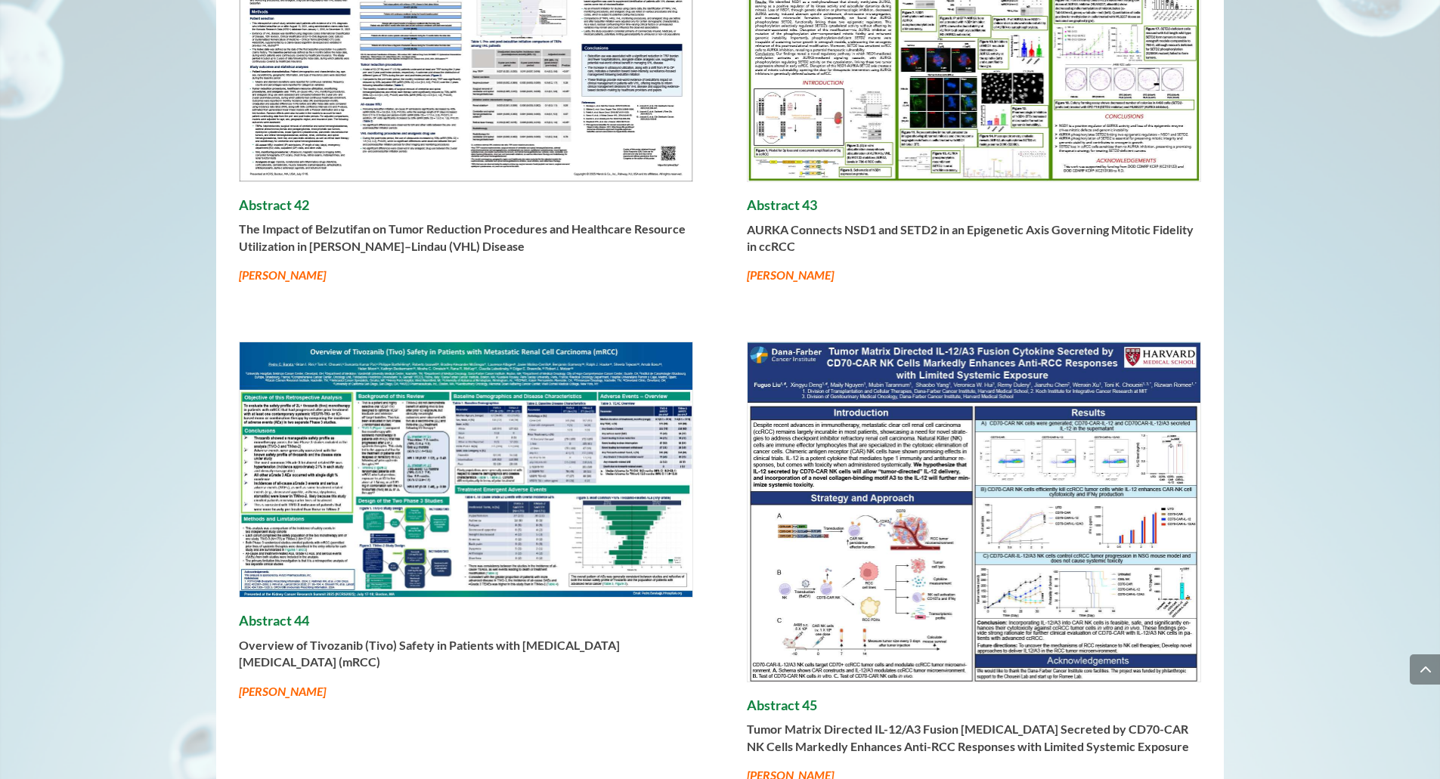
scroll to position [4897, 0]
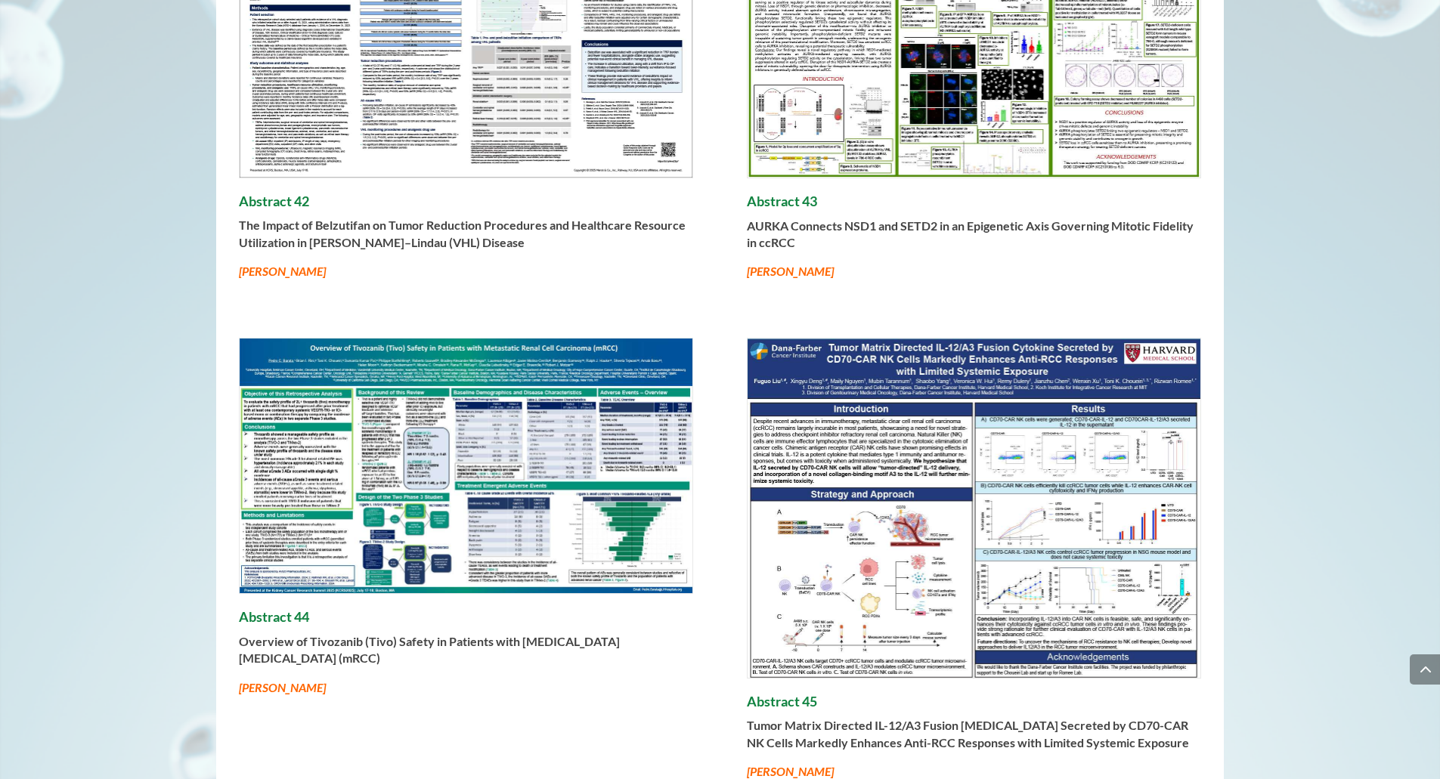
click at [374, 473] on img at bounding box center [466, 466] width 453 height 255
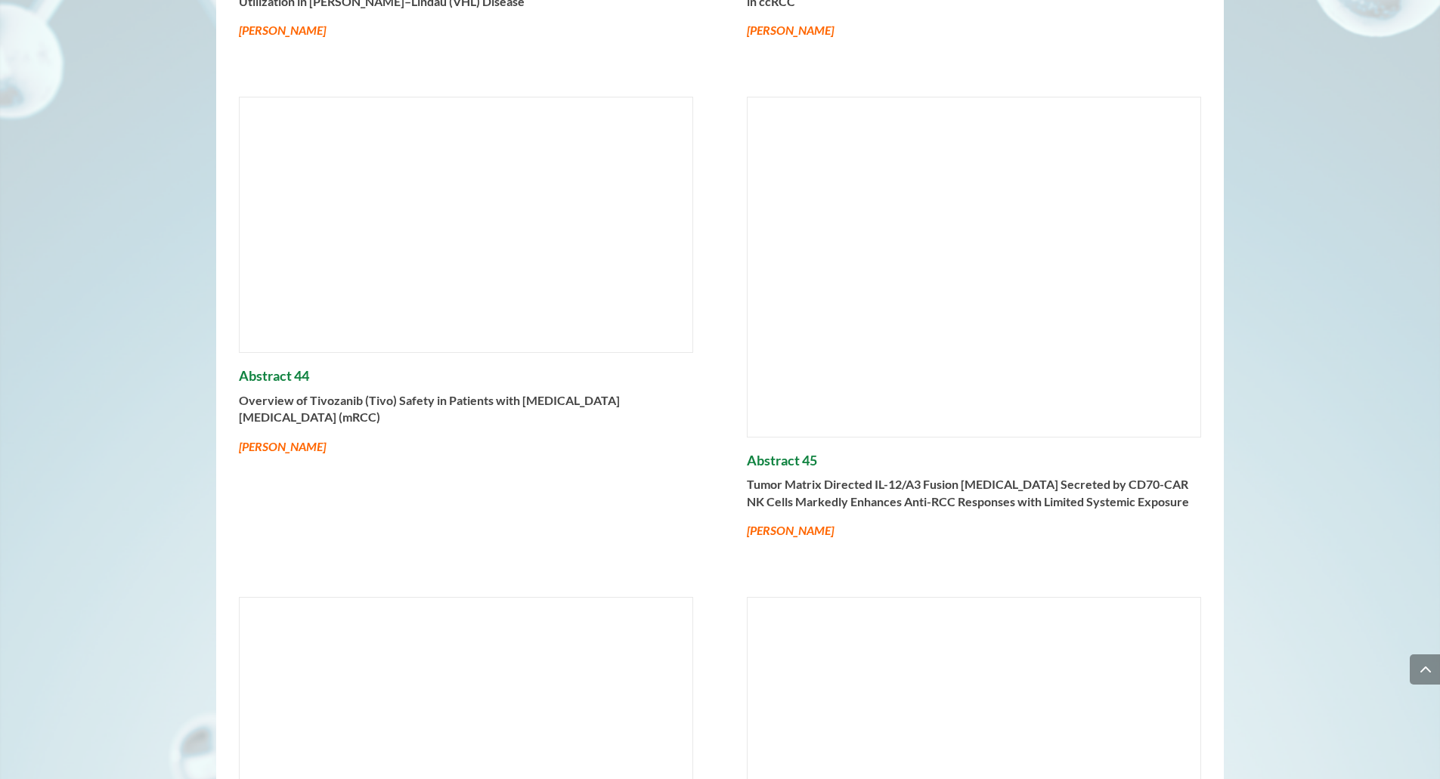
scroll to position [5139, 0]
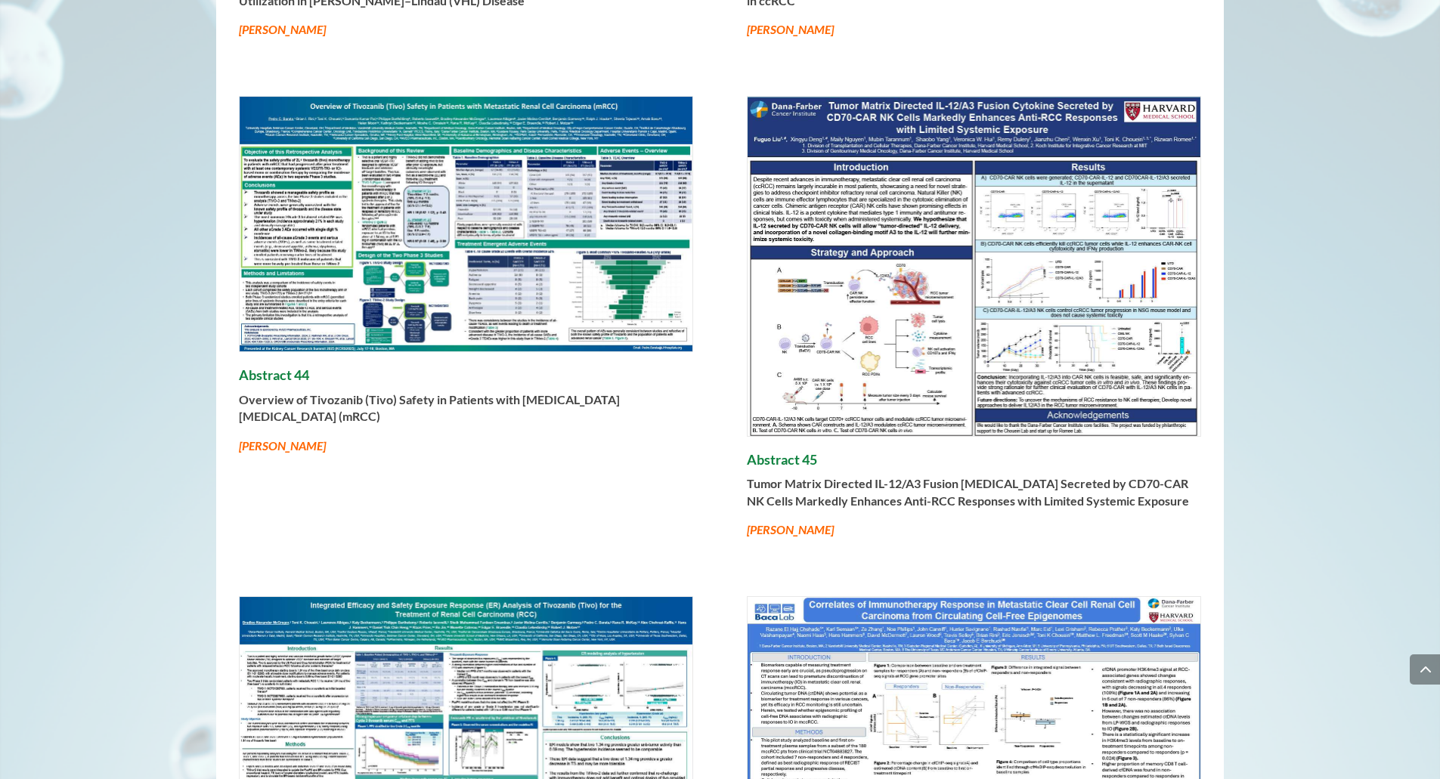
click at [1032, 373] on img at bounding box center [973, 266] width 453 height 339
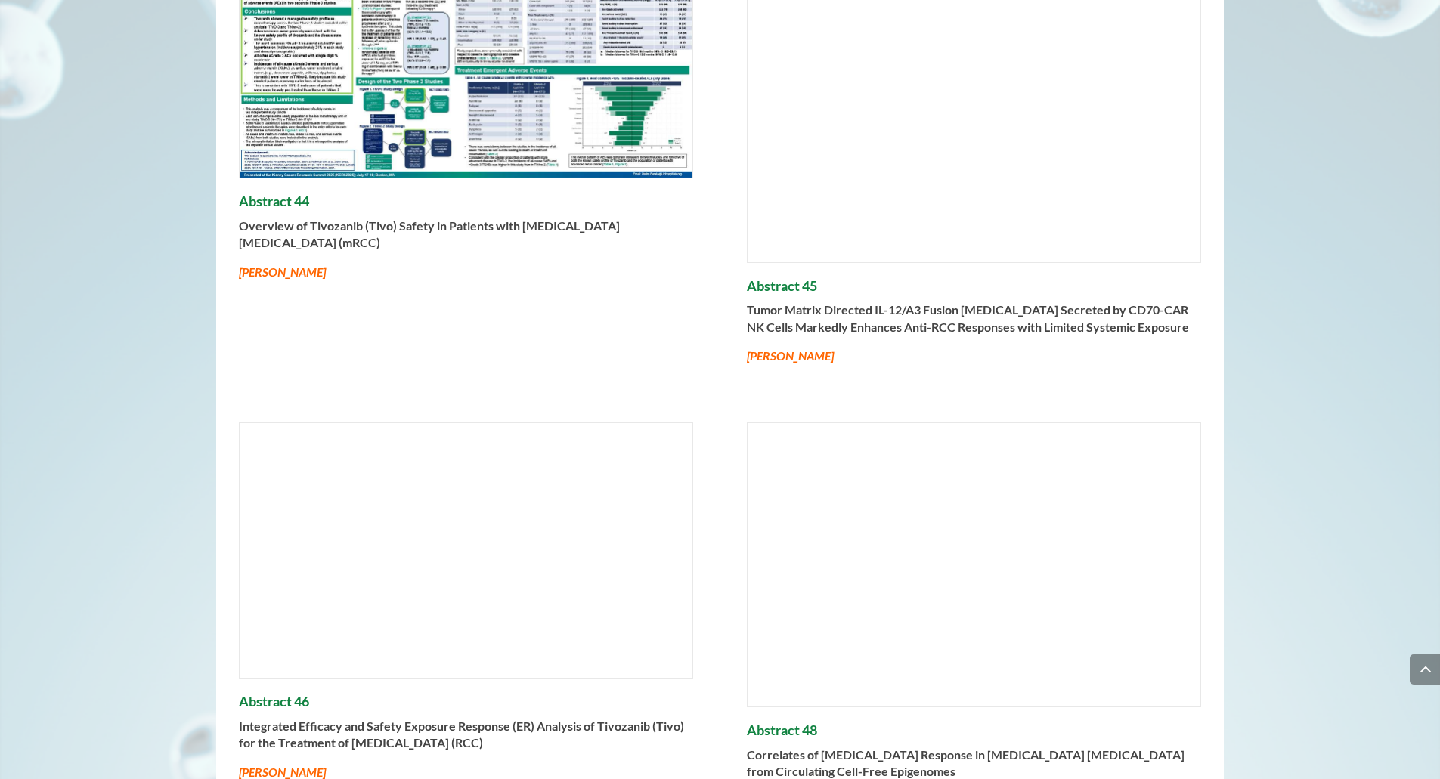
scroll to position [5380, 0]
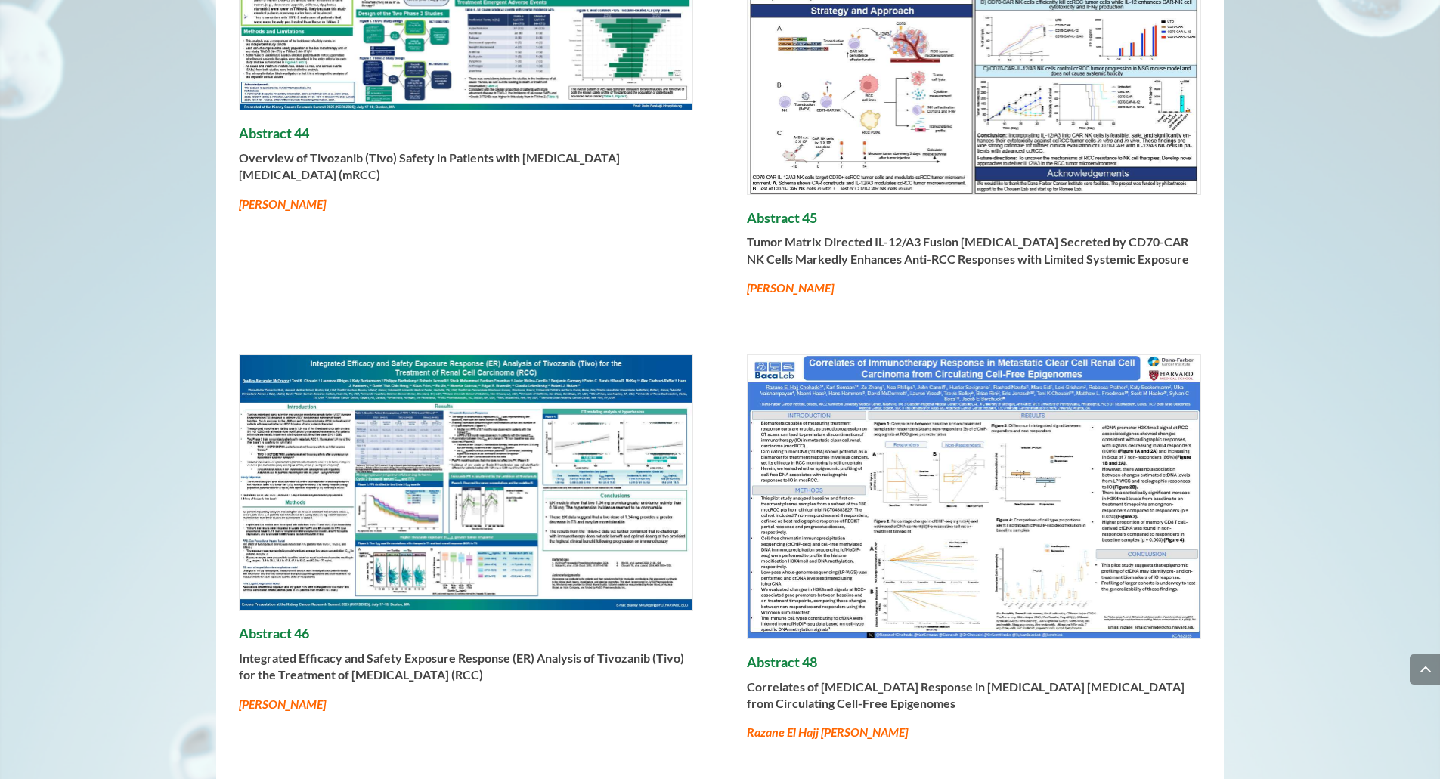
click at [491, 450] on img at bounding box center [466, 482] width 453 height 255
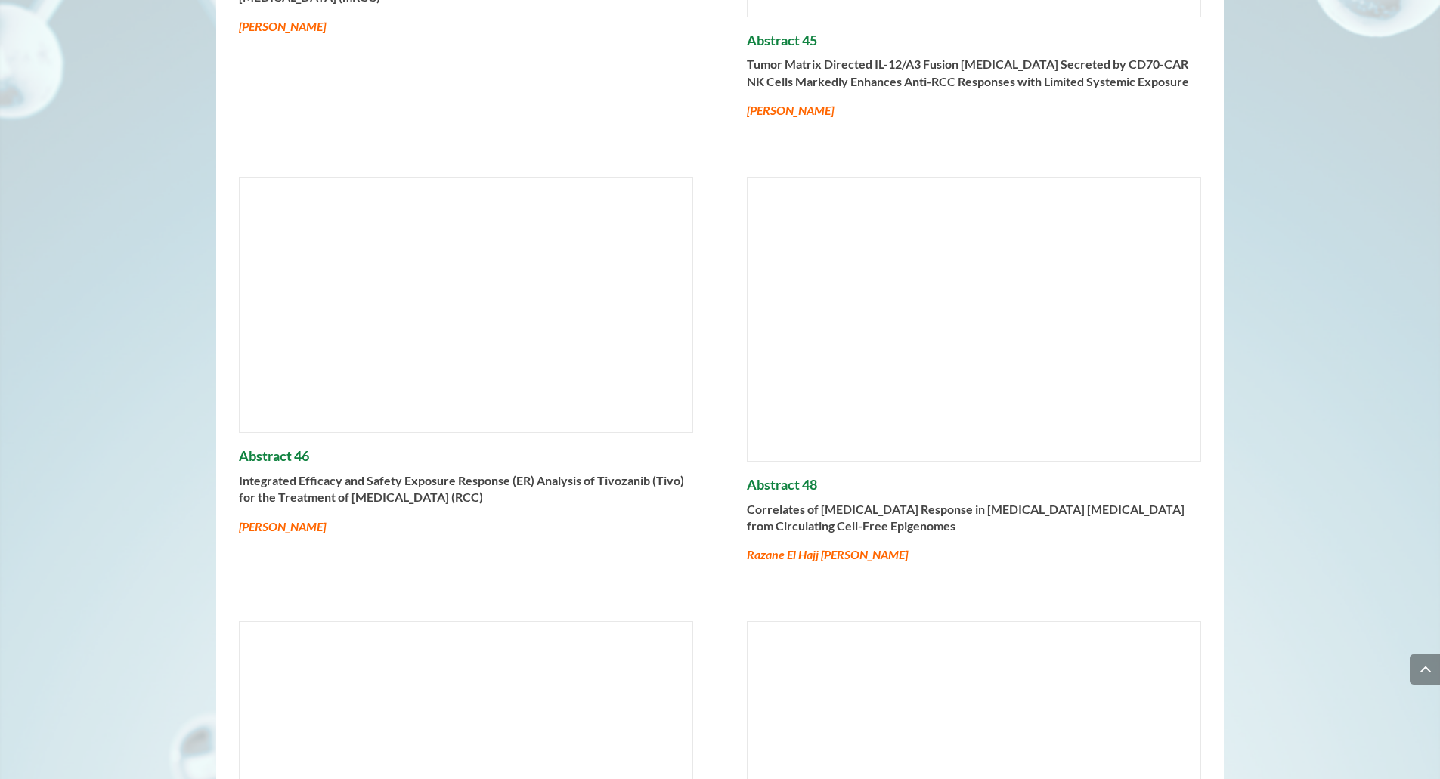
scroll to position [5562, 0]
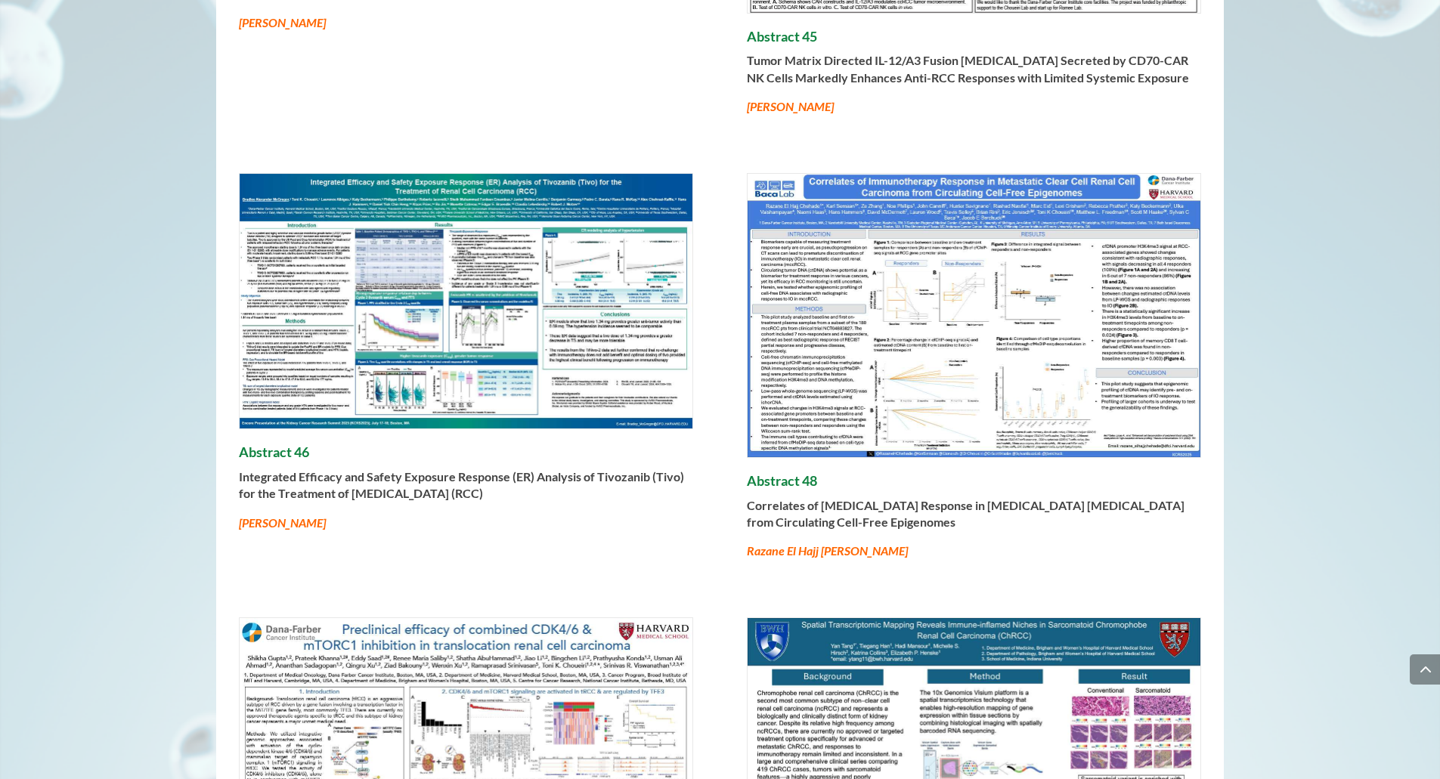
click at [1072, 365] on img at bounding box center [973, 315] width 453 height 283
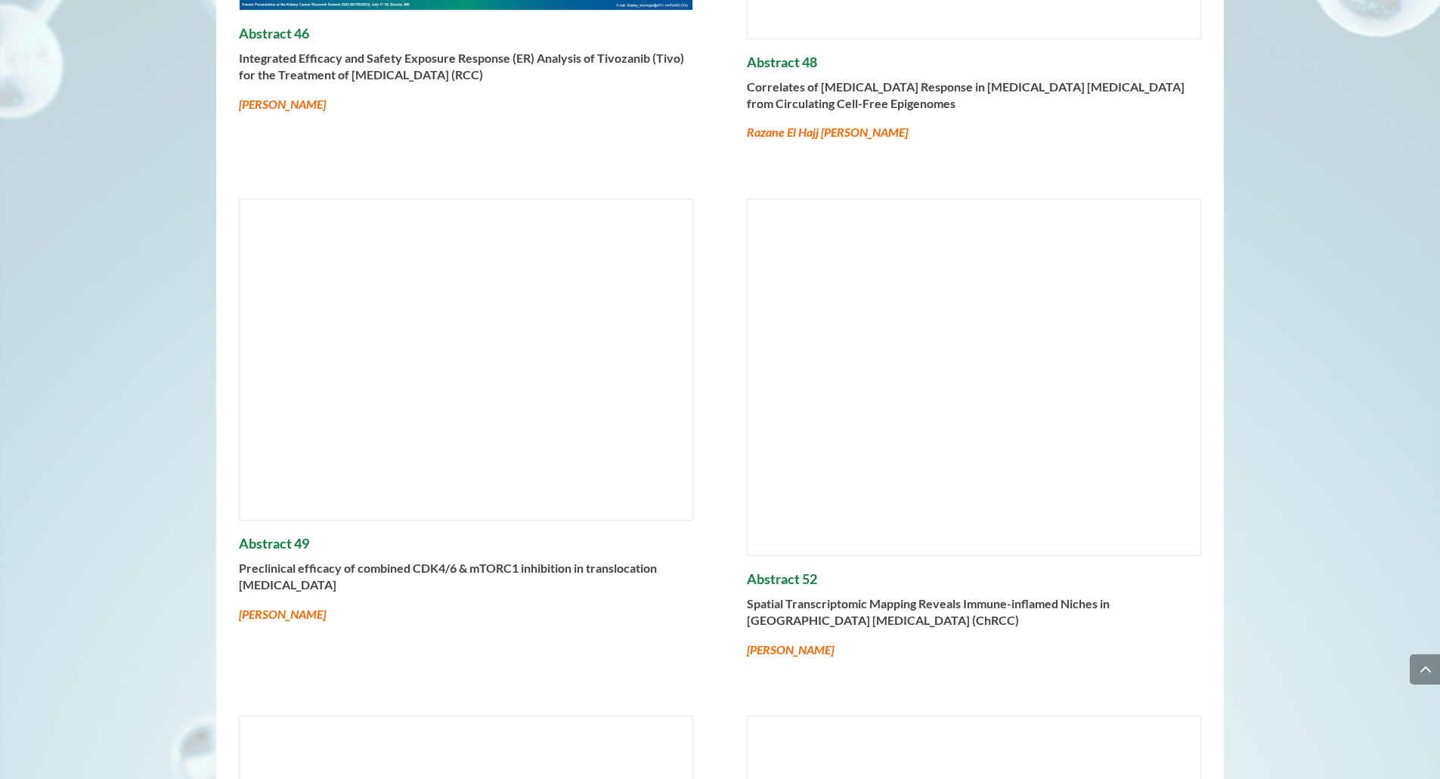
scroll to position [5985, 0]
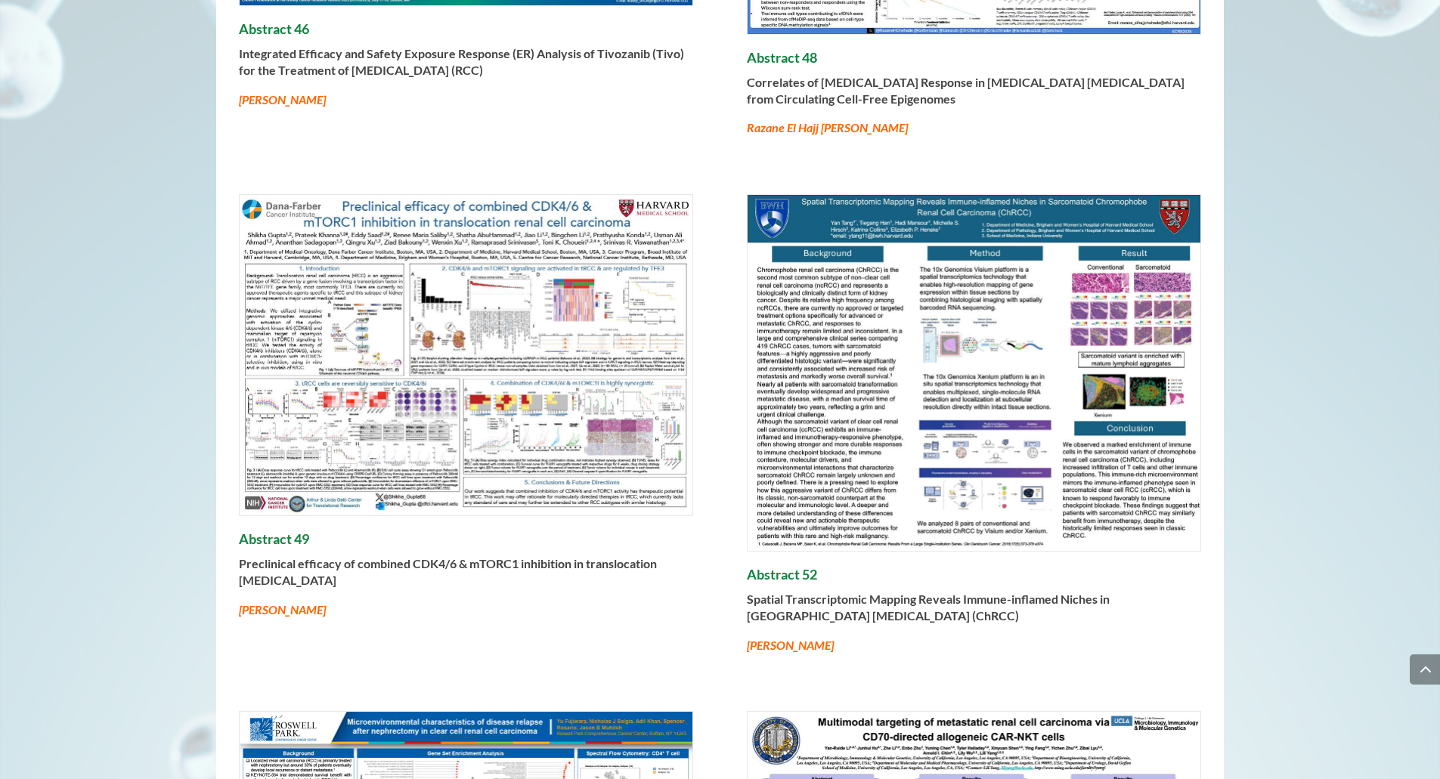
click at [561, 378] on img at bounding box center [466, 355] width 453 height 320
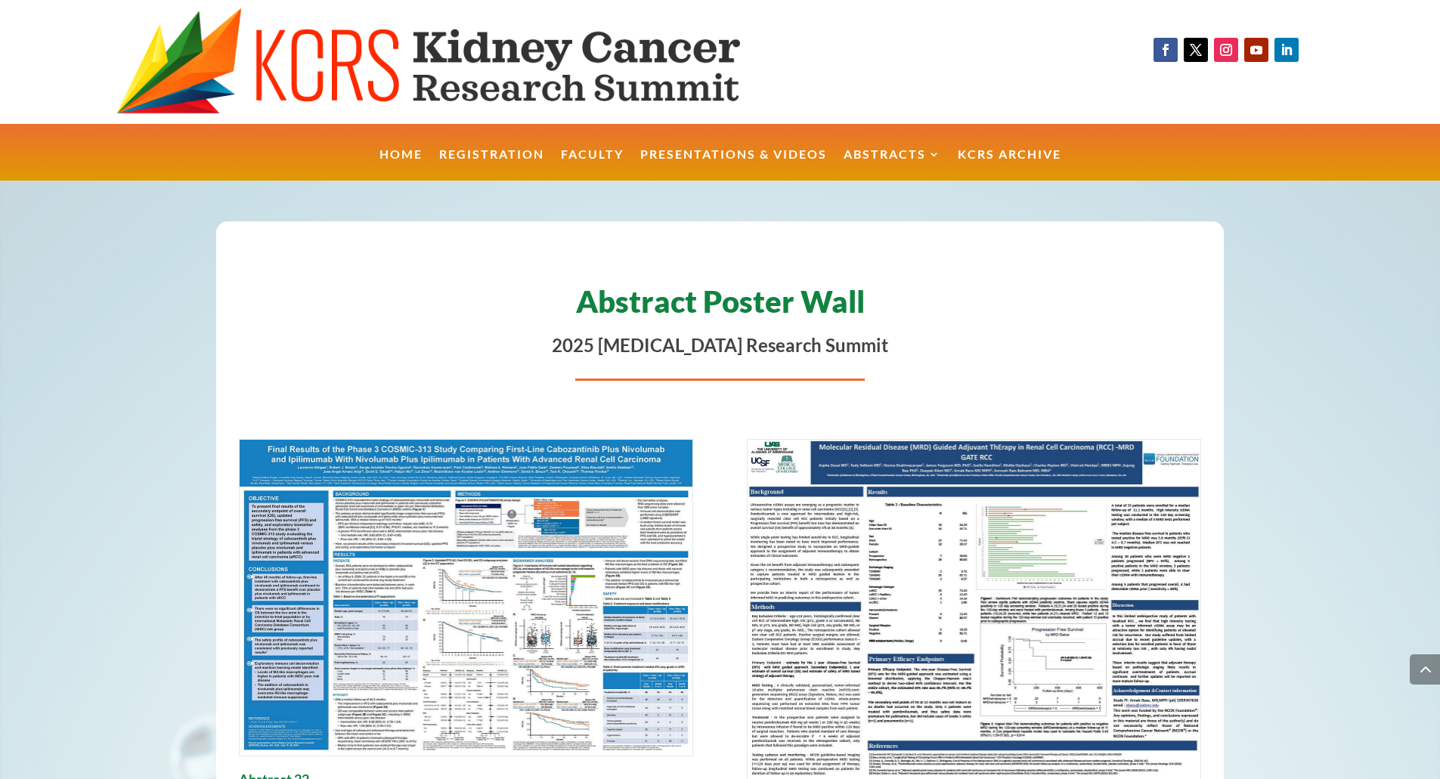
scroll to position [5985, 0]
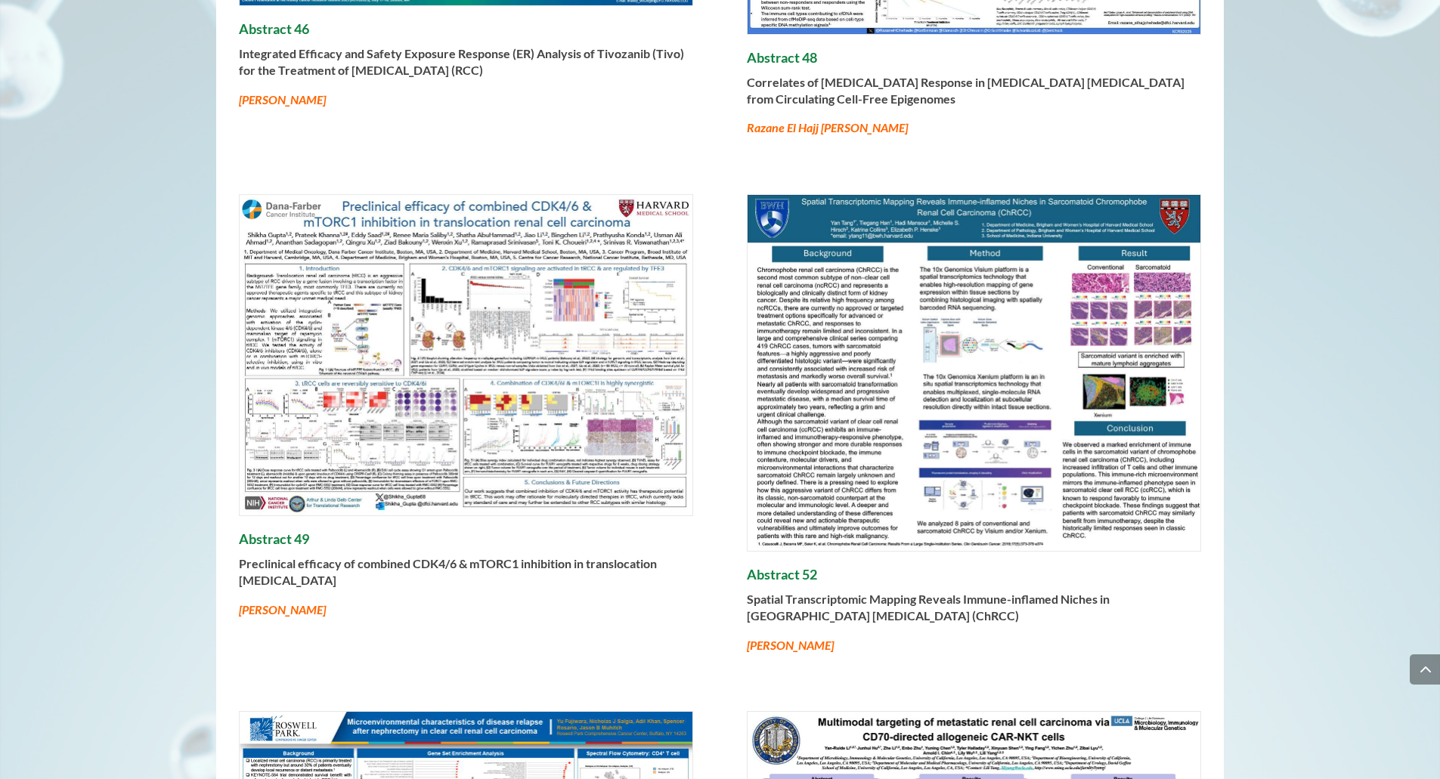
click at [1035, 332] on img at bounding box center [973, 373] width 453 height 356
